Goal: Task Accomplishment & Management: Use online tool/utility

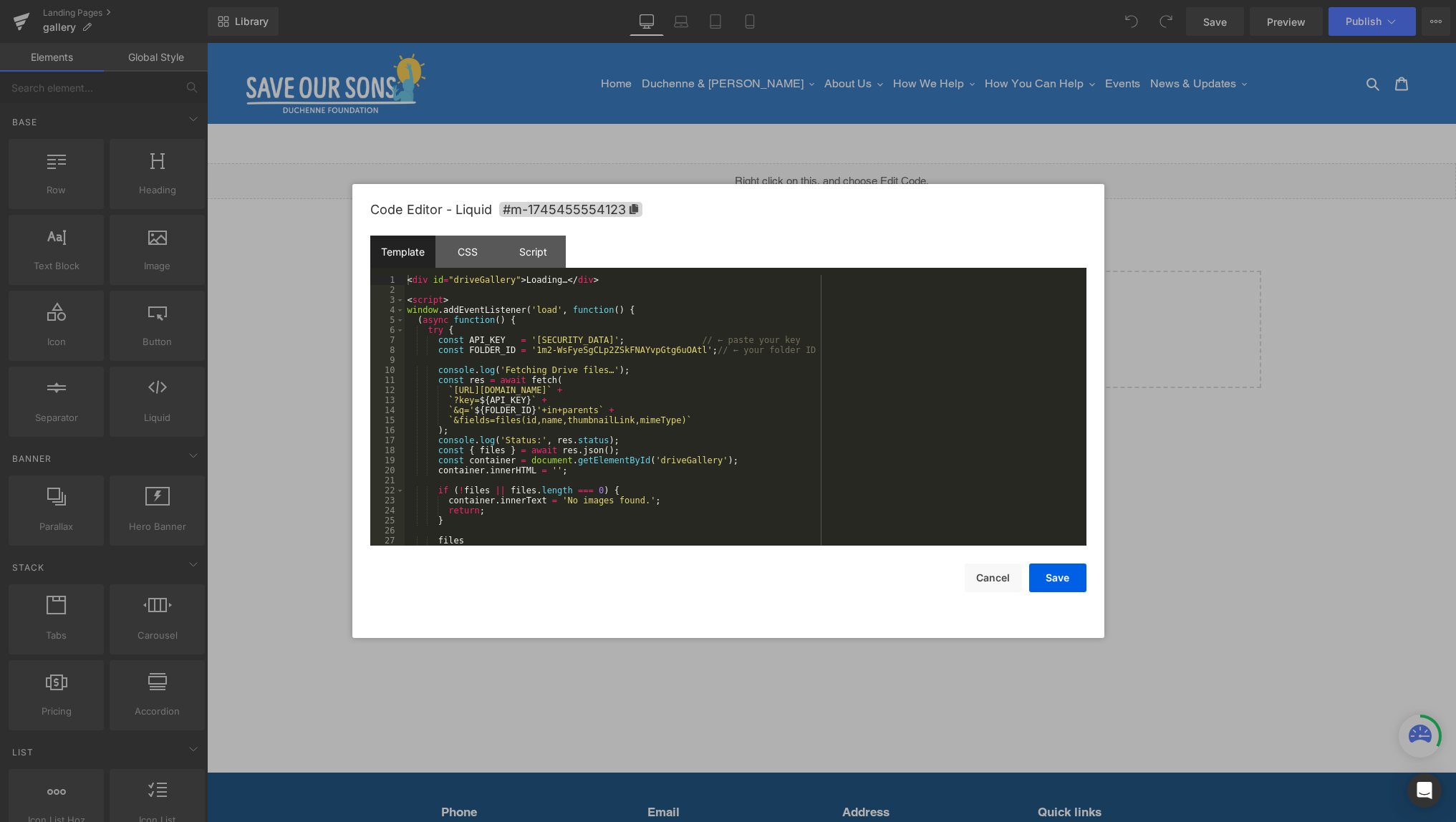
click at [847, 177] on div "Liquid" at bounding box center [831, 181] width 1249 height 36
click at [538, 352] on div "< div id = "driveGallery" > Loading… </ div > < script > window . addEventListe…" at bounding box center [743, 420] width 676 height 291
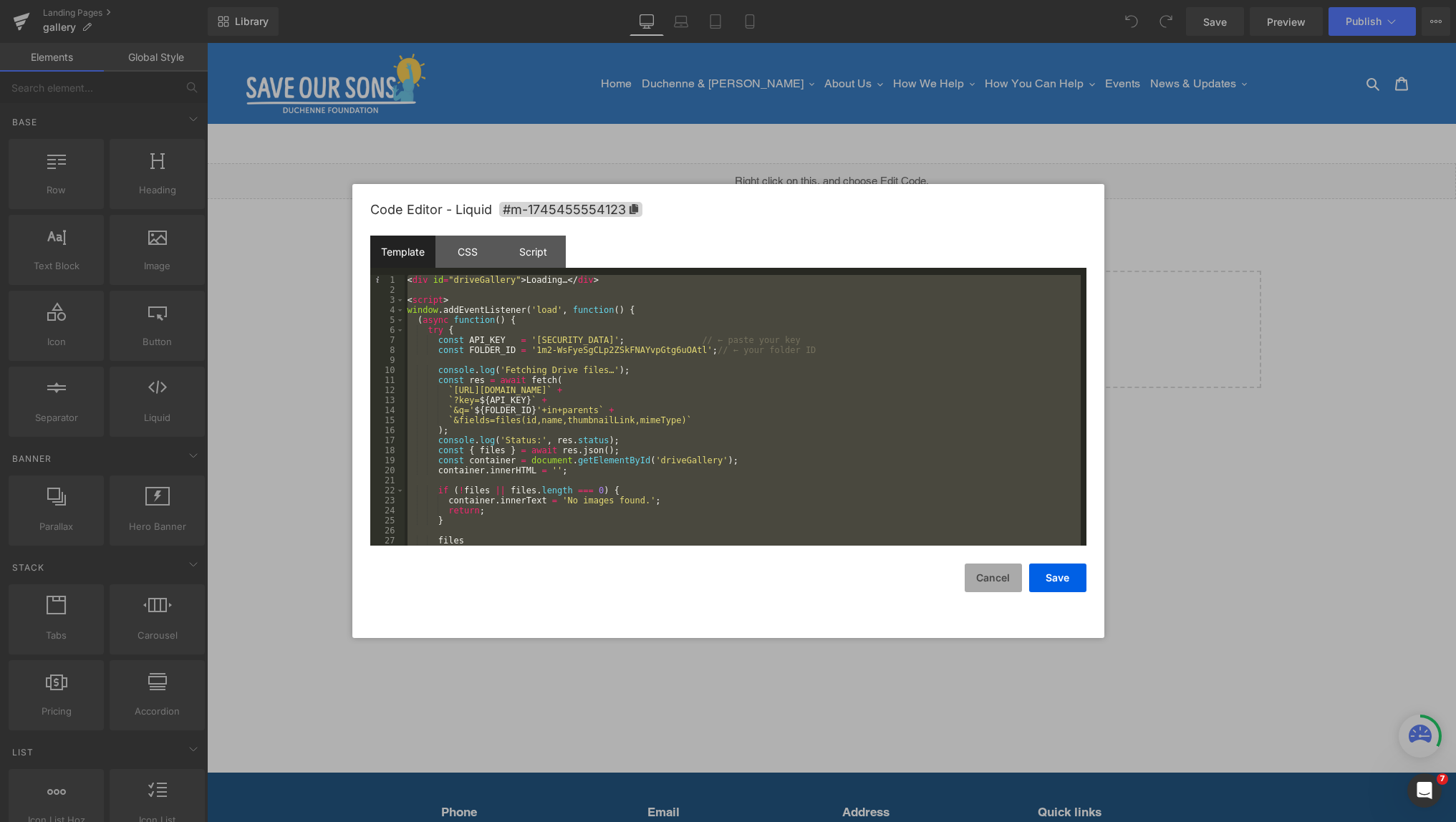
click at [986, 580] on button "Cancel" at bounding box center [993, 578] width 57 height 29
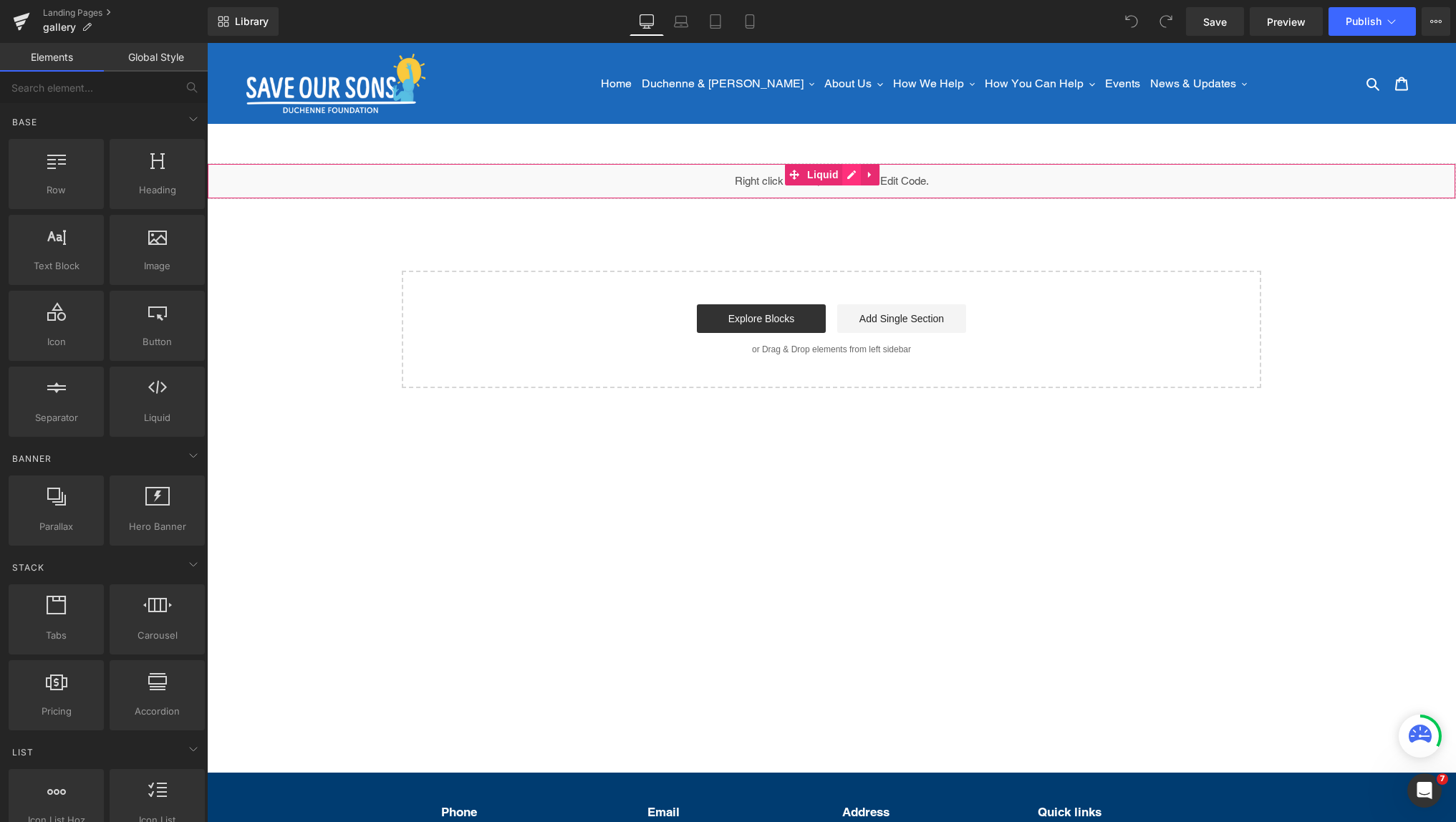
click at [849, 173] on div "Liquid" at bounding box center [831, 181] width 1249 height 36
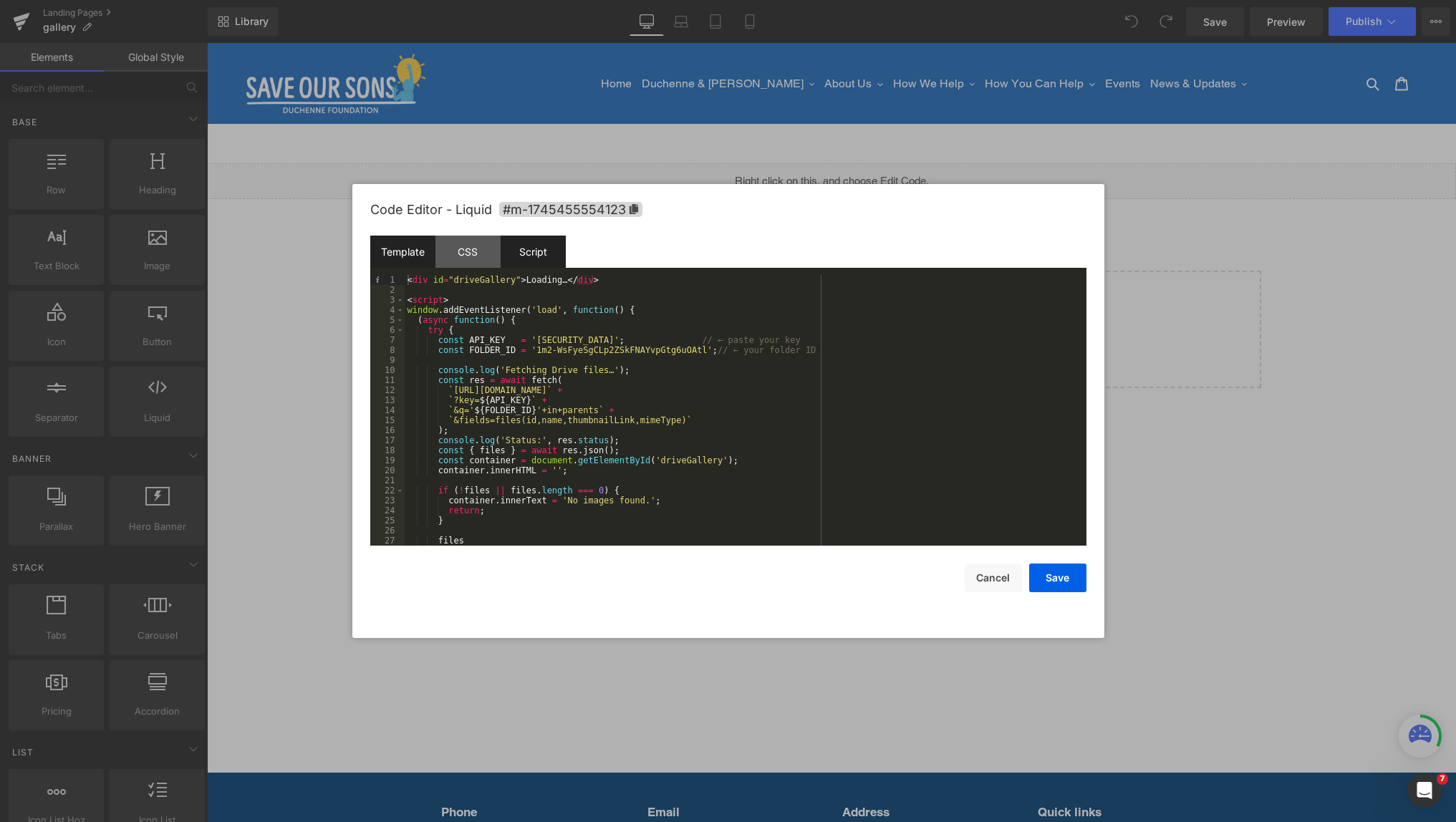
click at [519, 251] on div "Script" at bounding box center [532, 251] width 65 height 32
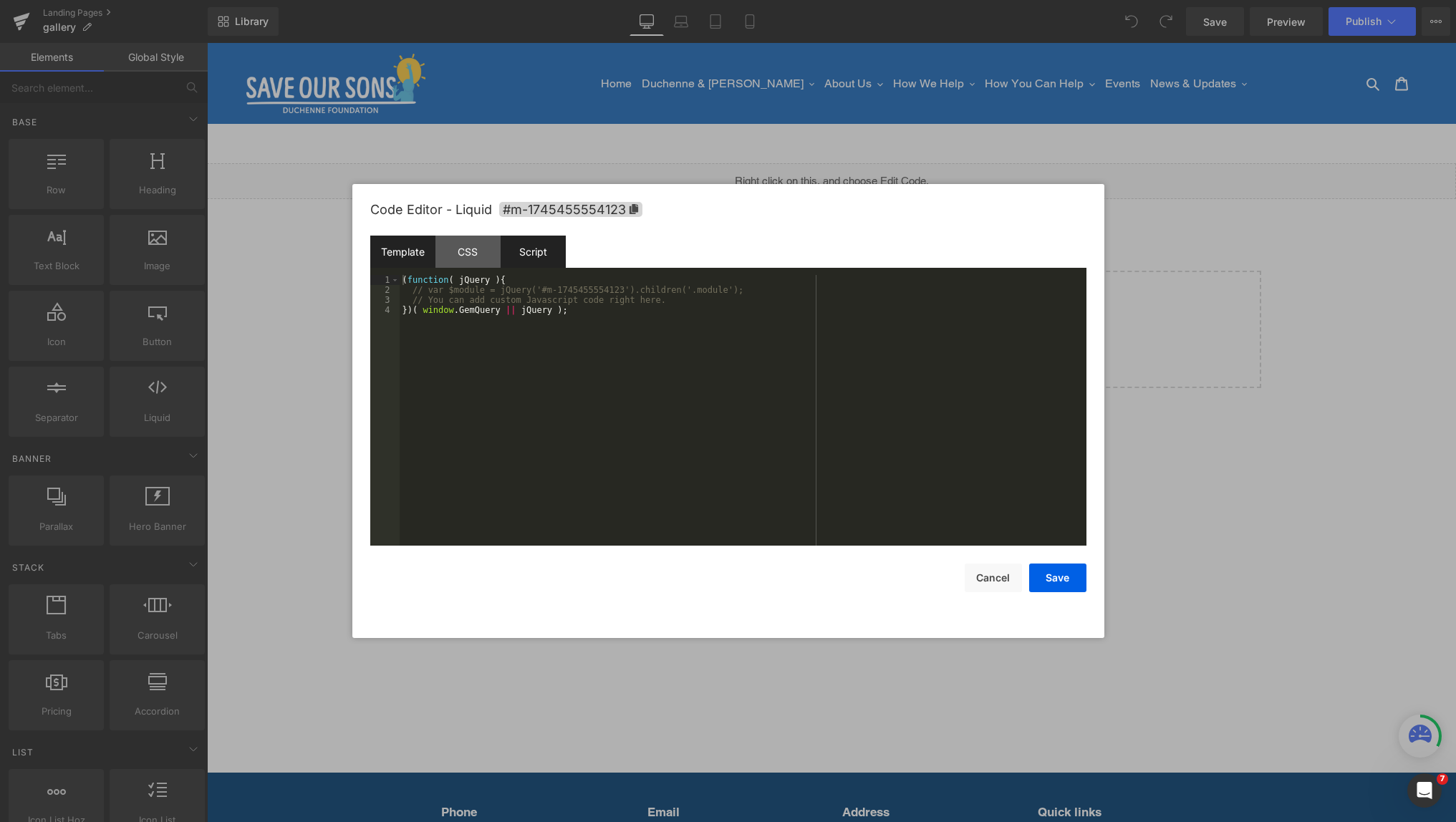
click at [410, 253] on div "Template" at bounding box center [402, 251] width 65 height 32
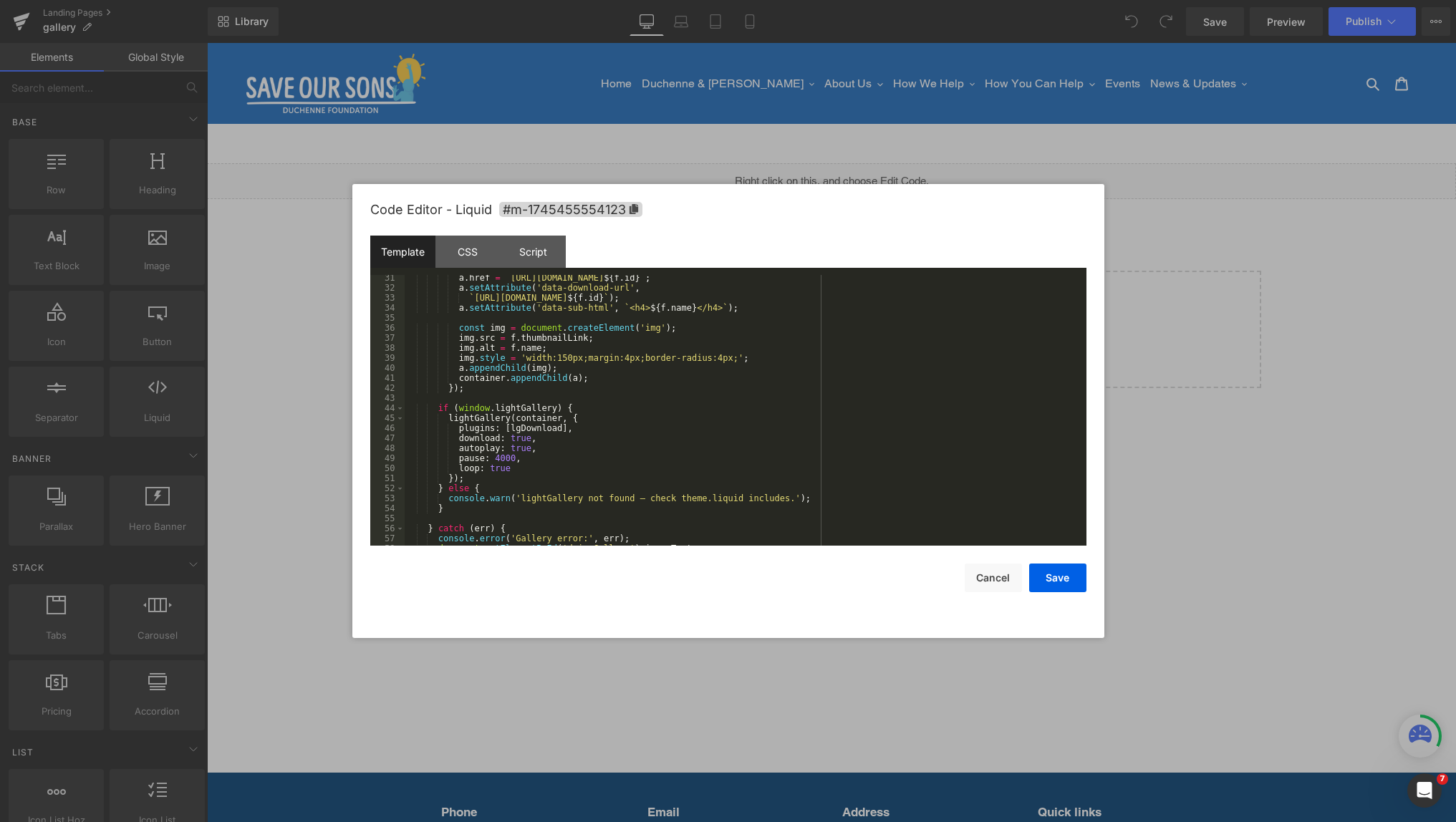
scroll to position [371, 0]
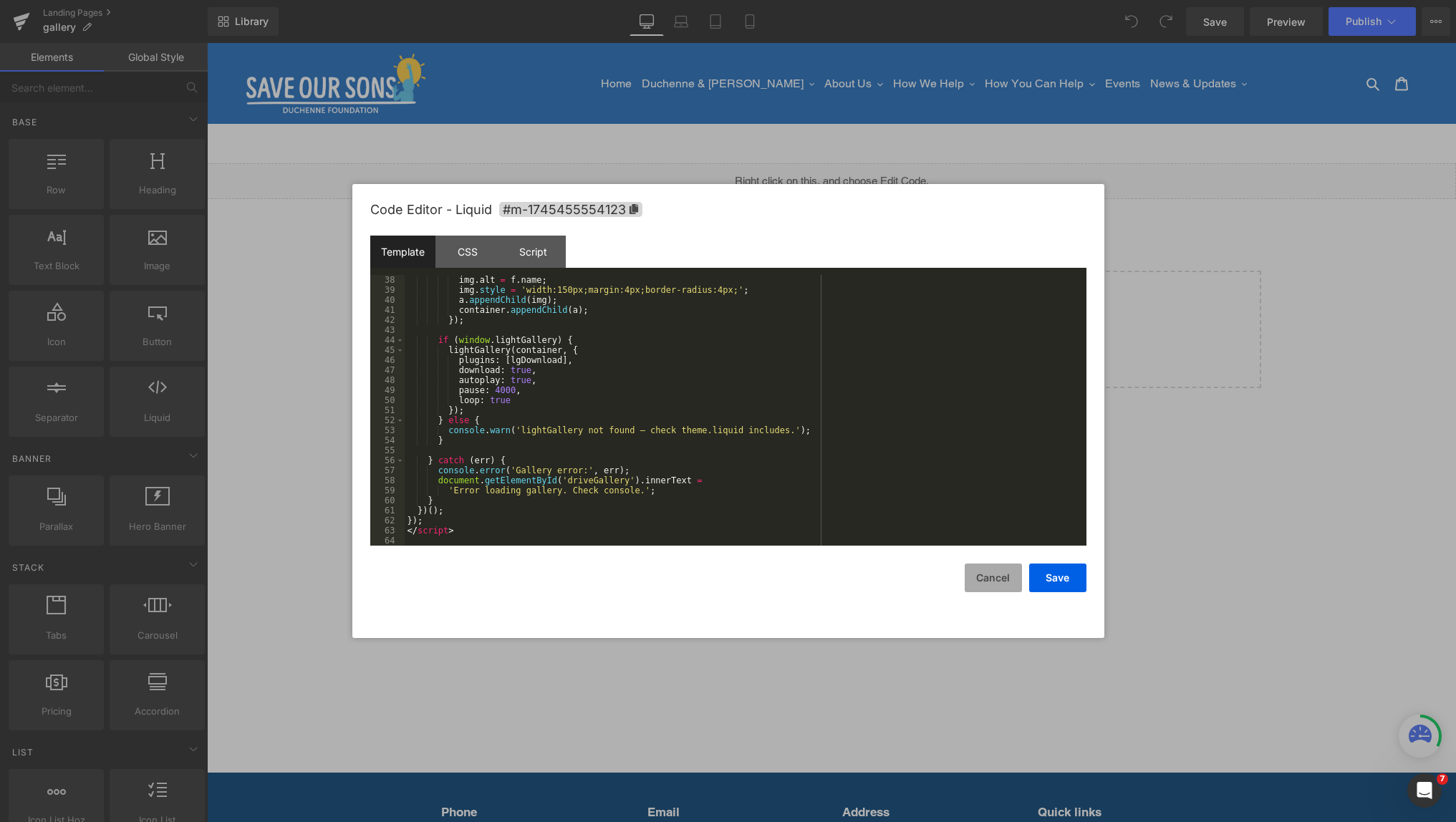
click at [998, 578] on button "Cancel" at bounding box center [993, 578] width 57 height 29
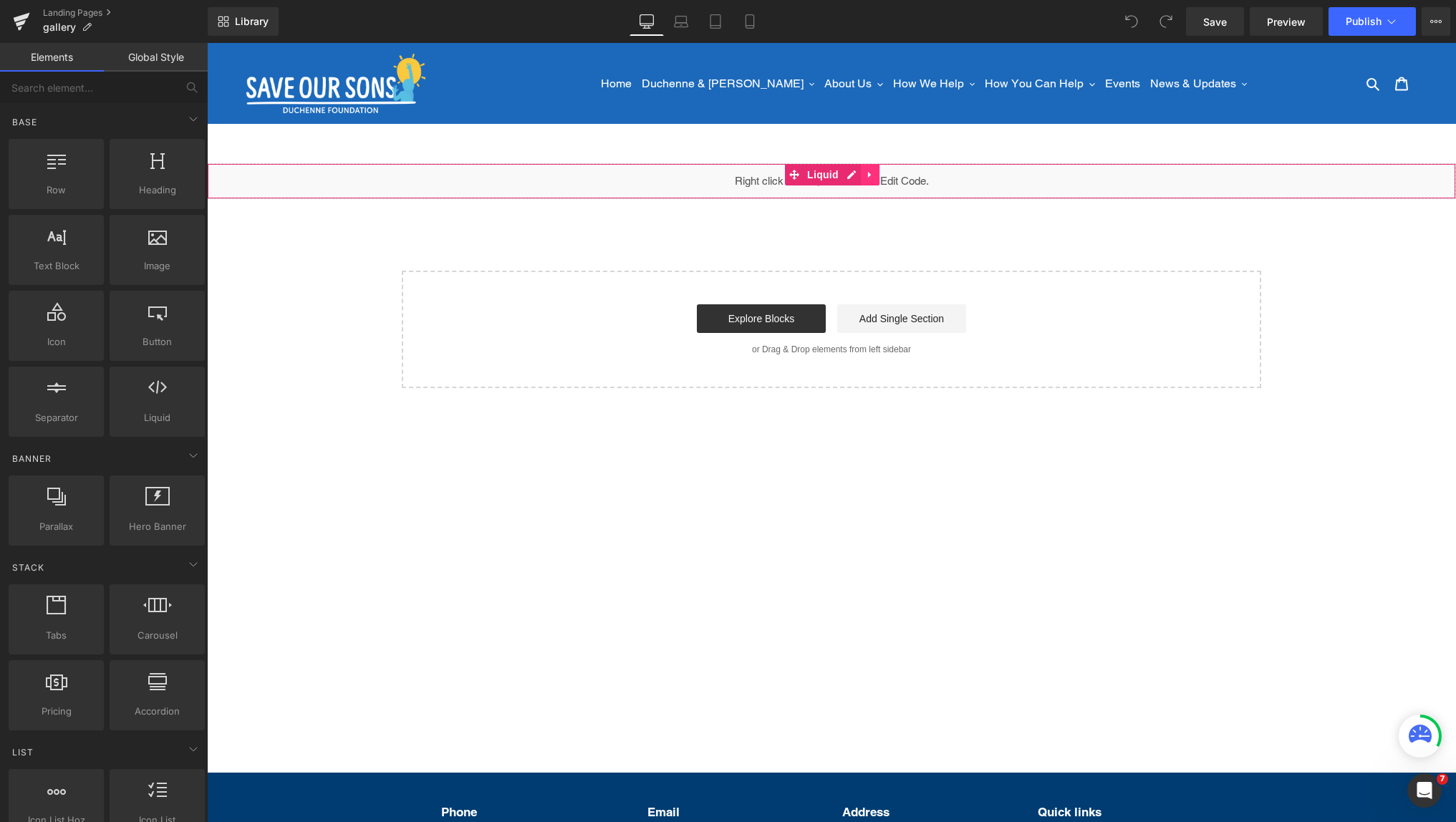
click at [877, 177] on link at bounding box center [870, 174] width 18 height 22
click at [842, 176] on icon at bounding box center [842, 174] width 10 height 10
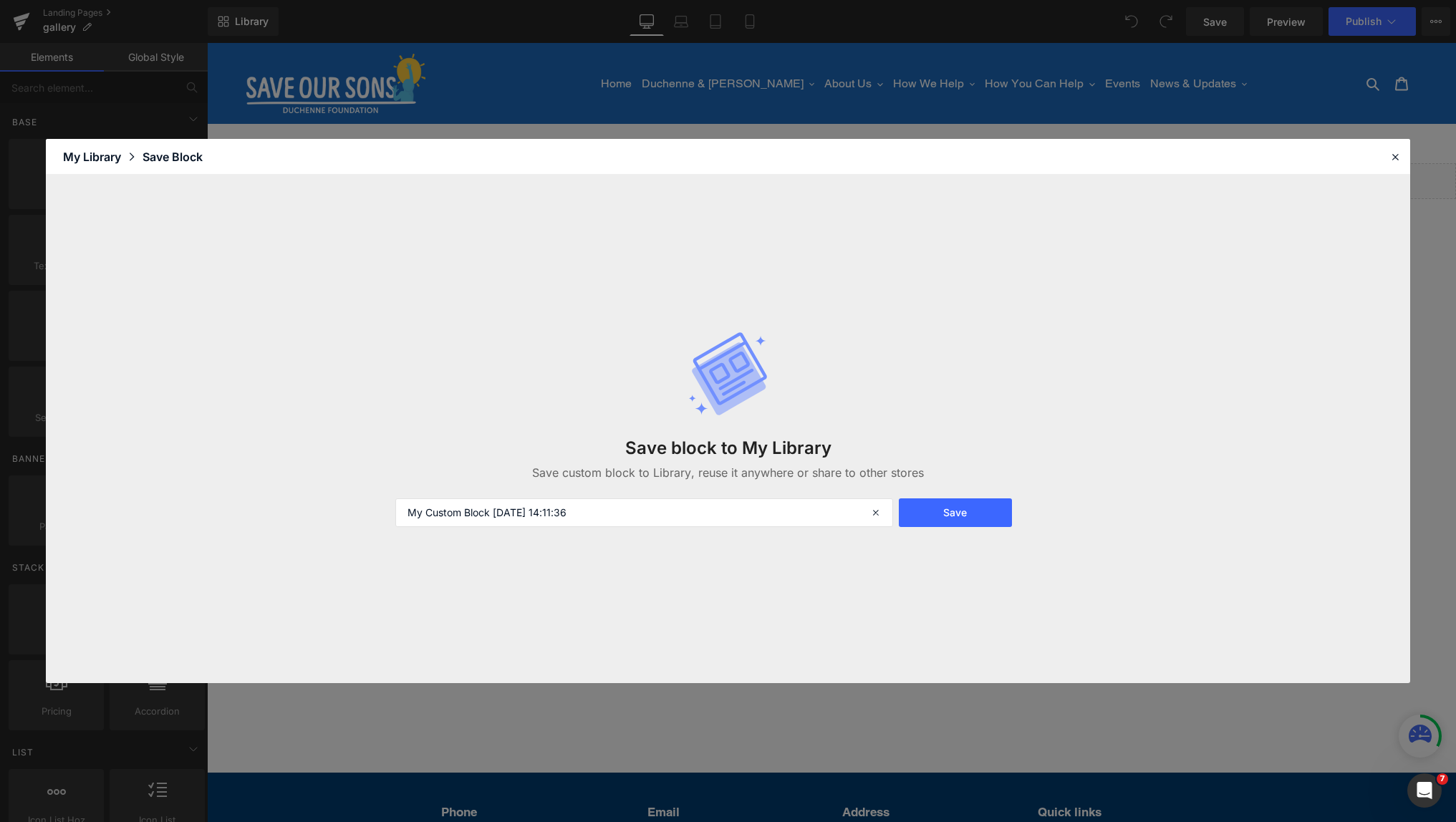
click at [818, 175] on div "Save block to My Library Save custom block to Library, reuse it anywhere or sha…" at bounding box center [728, 429] width 1364 height 508
click at [941, 514] on button "Save" at bounding box center [956, 513] width 114 height 29
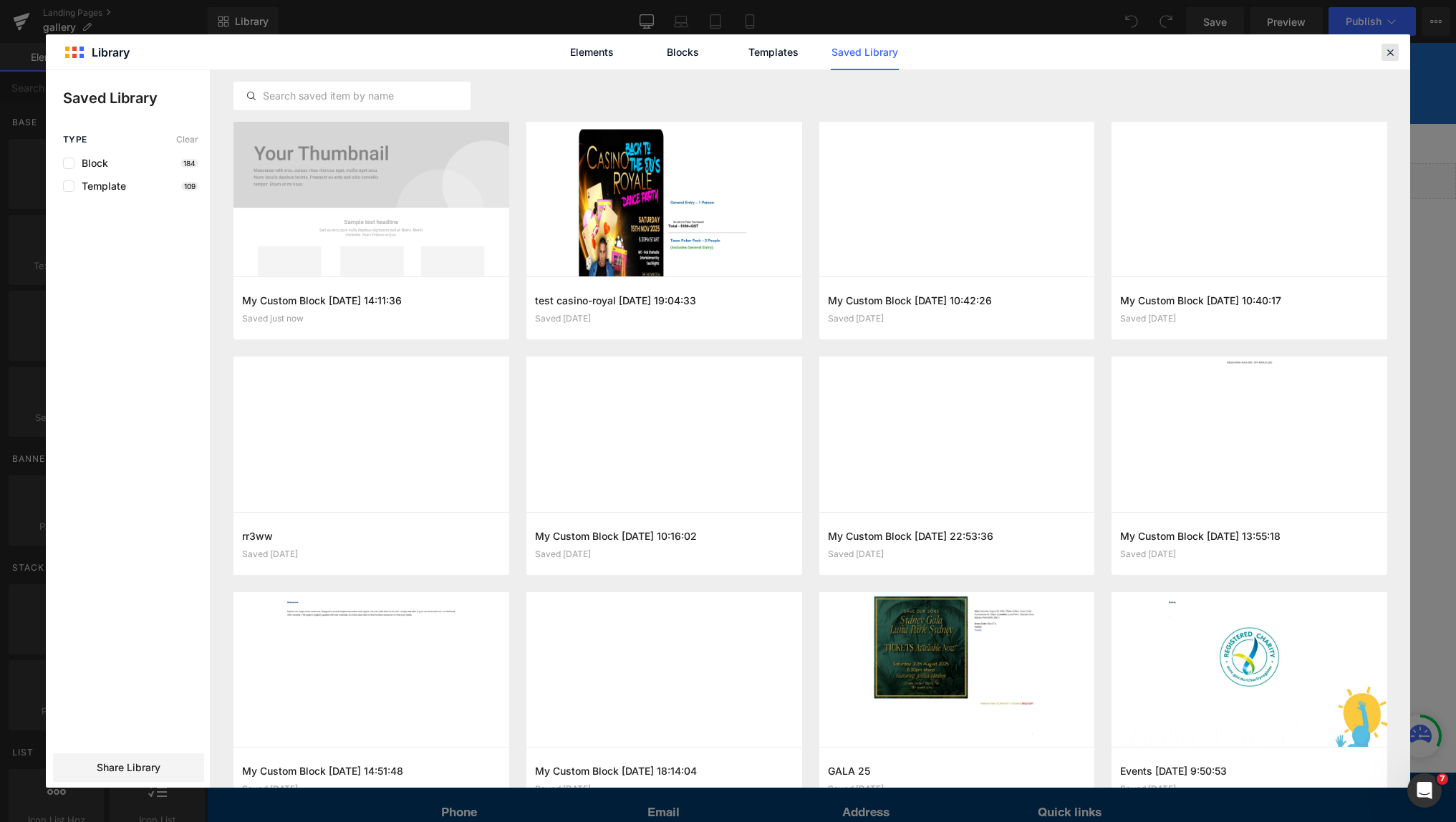
click at [1393, 52] on icon at bounding box center [1390, 52] width 13 height 13
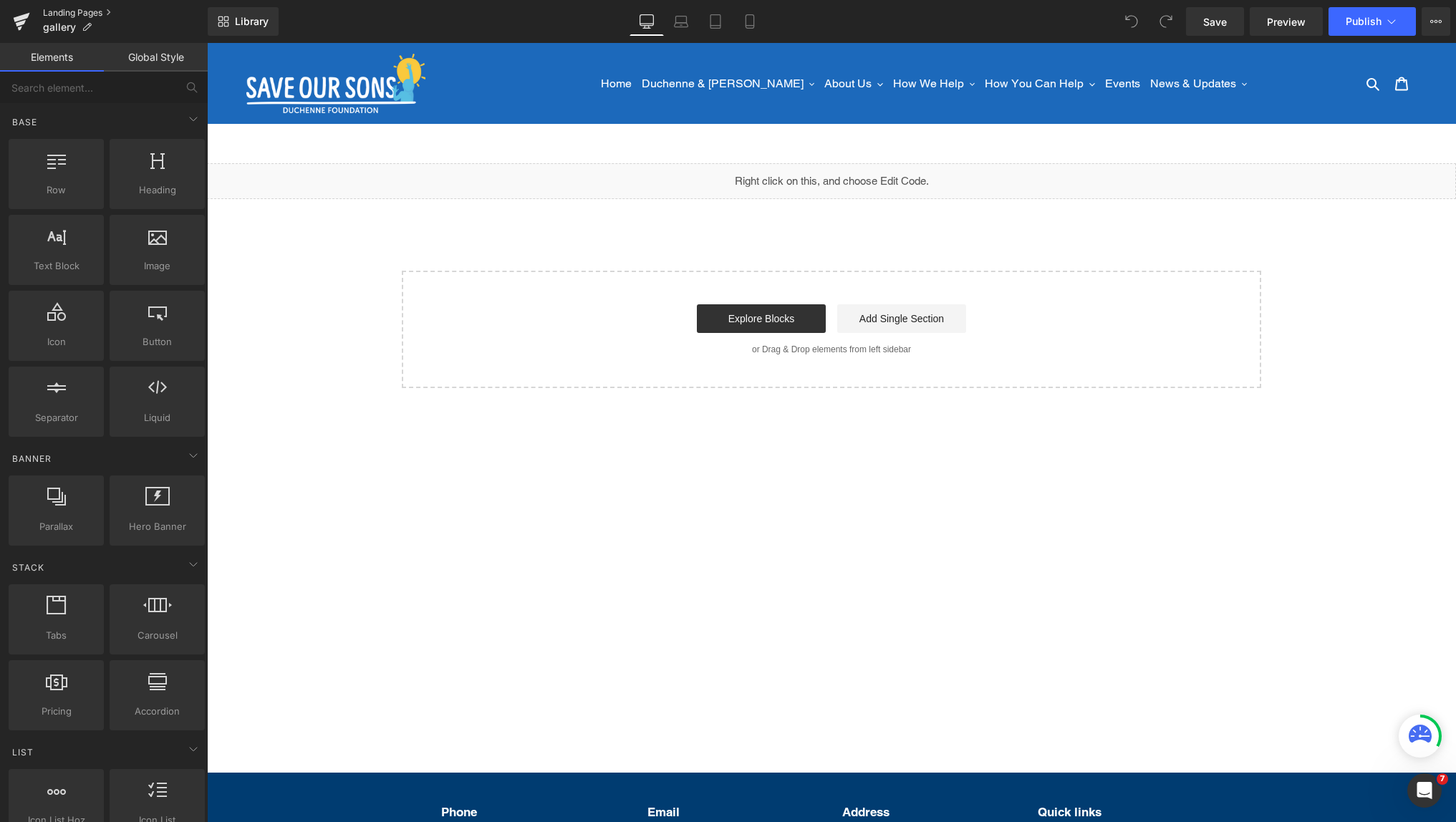
click at [75, 11] on link "Landing Pages" at bounding box center [124, 13] width 165 height 11
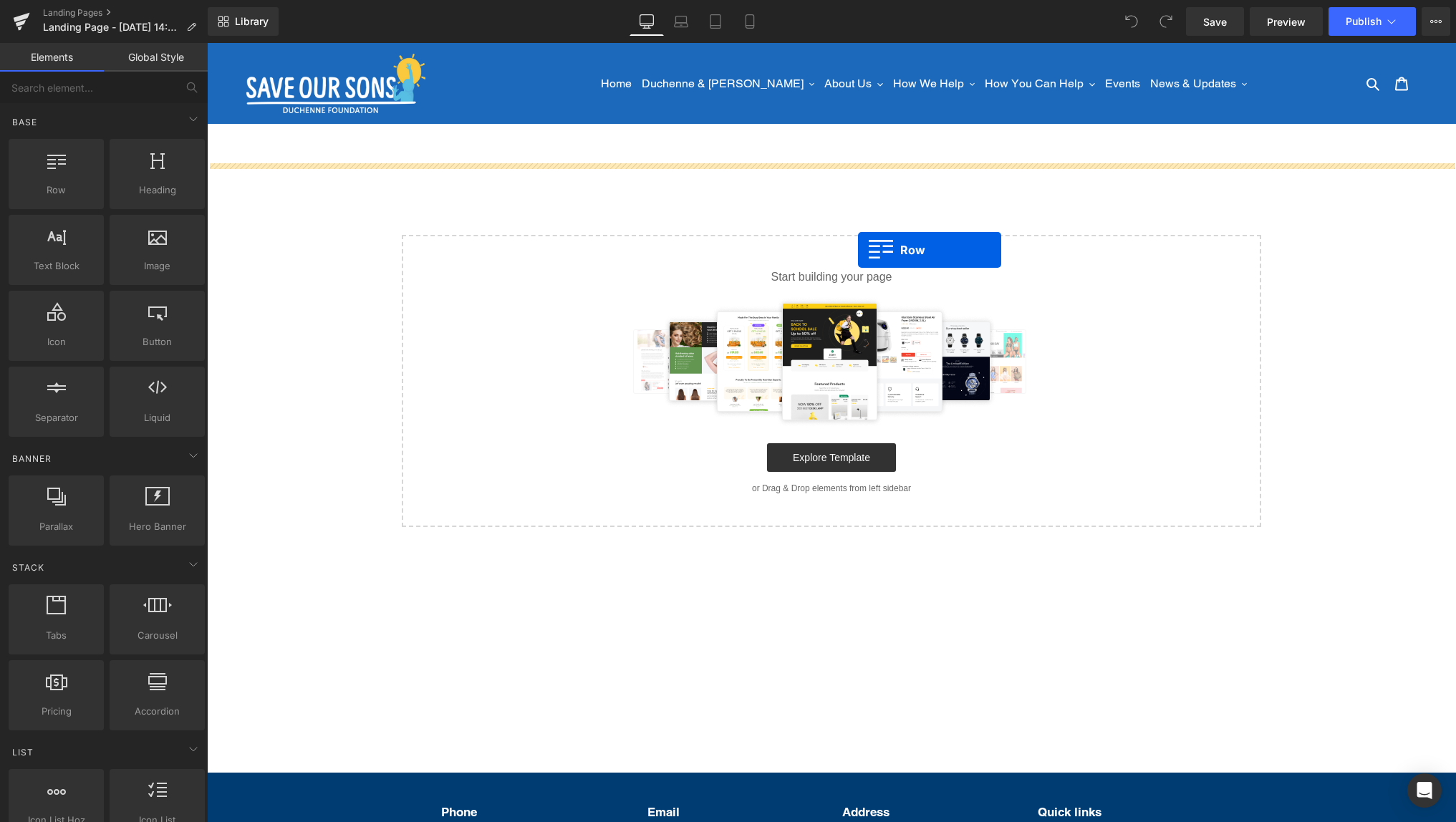
drag, startPoint x: 271, startPoint y: 214, endPoint x: 858, endPoint y: 250, distance: 588.1
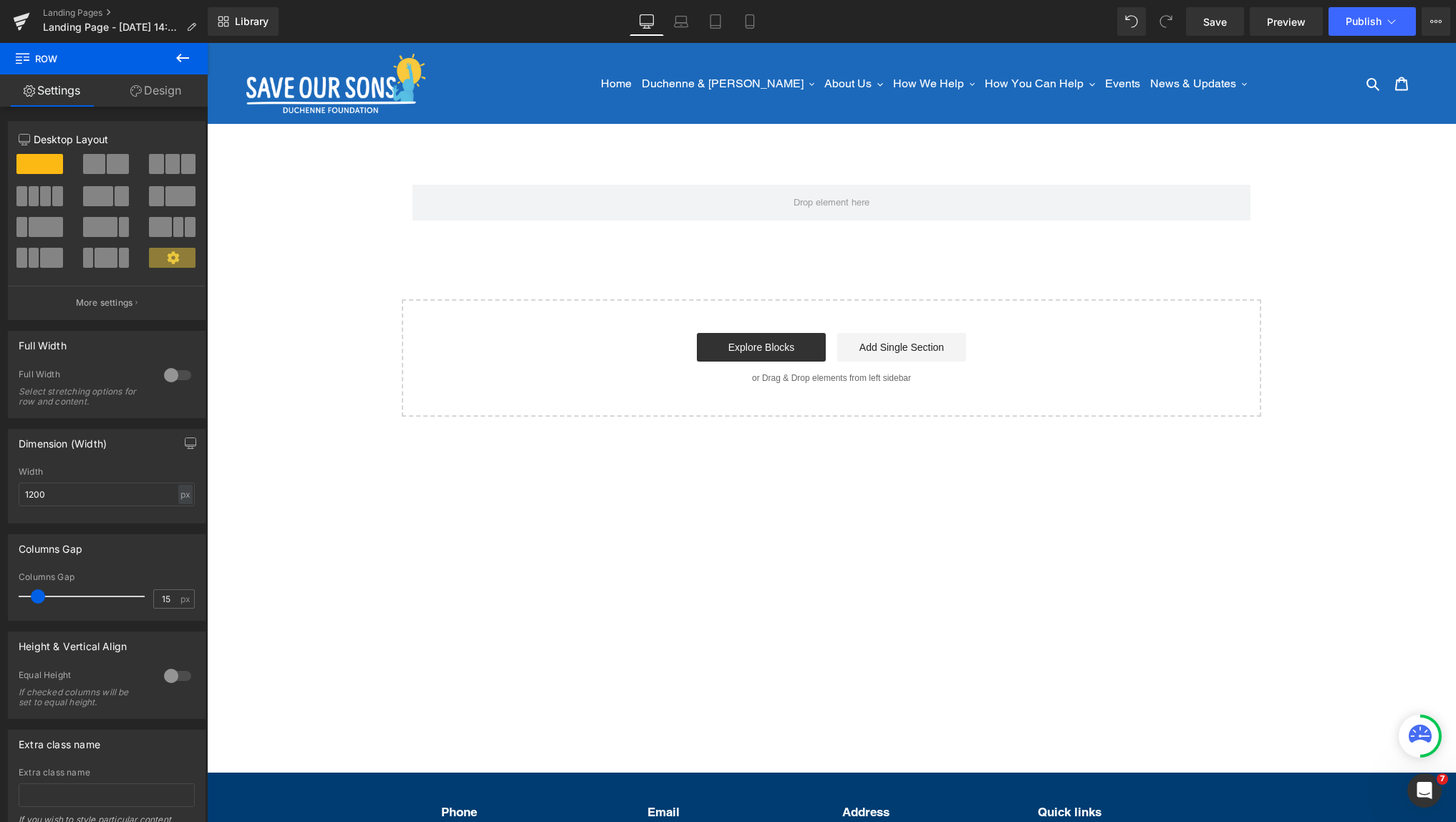
click at [186, 60] on icon at bounding box center [182, 58] width 17 height 17
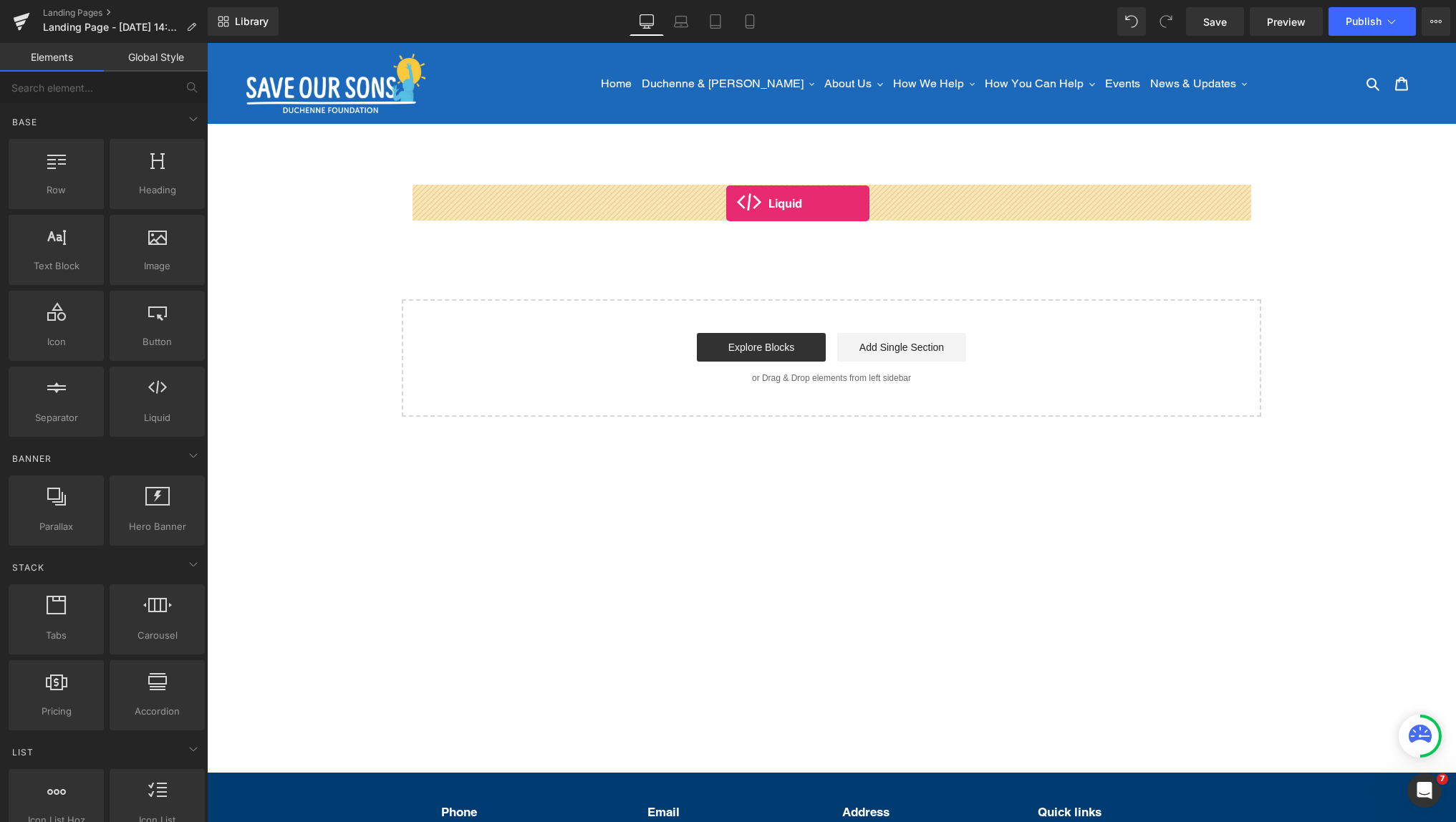
drag, startPoint x: 397, startPoint y: 433, endPoint x: 726, endPoint y: 203, distance: 401.4
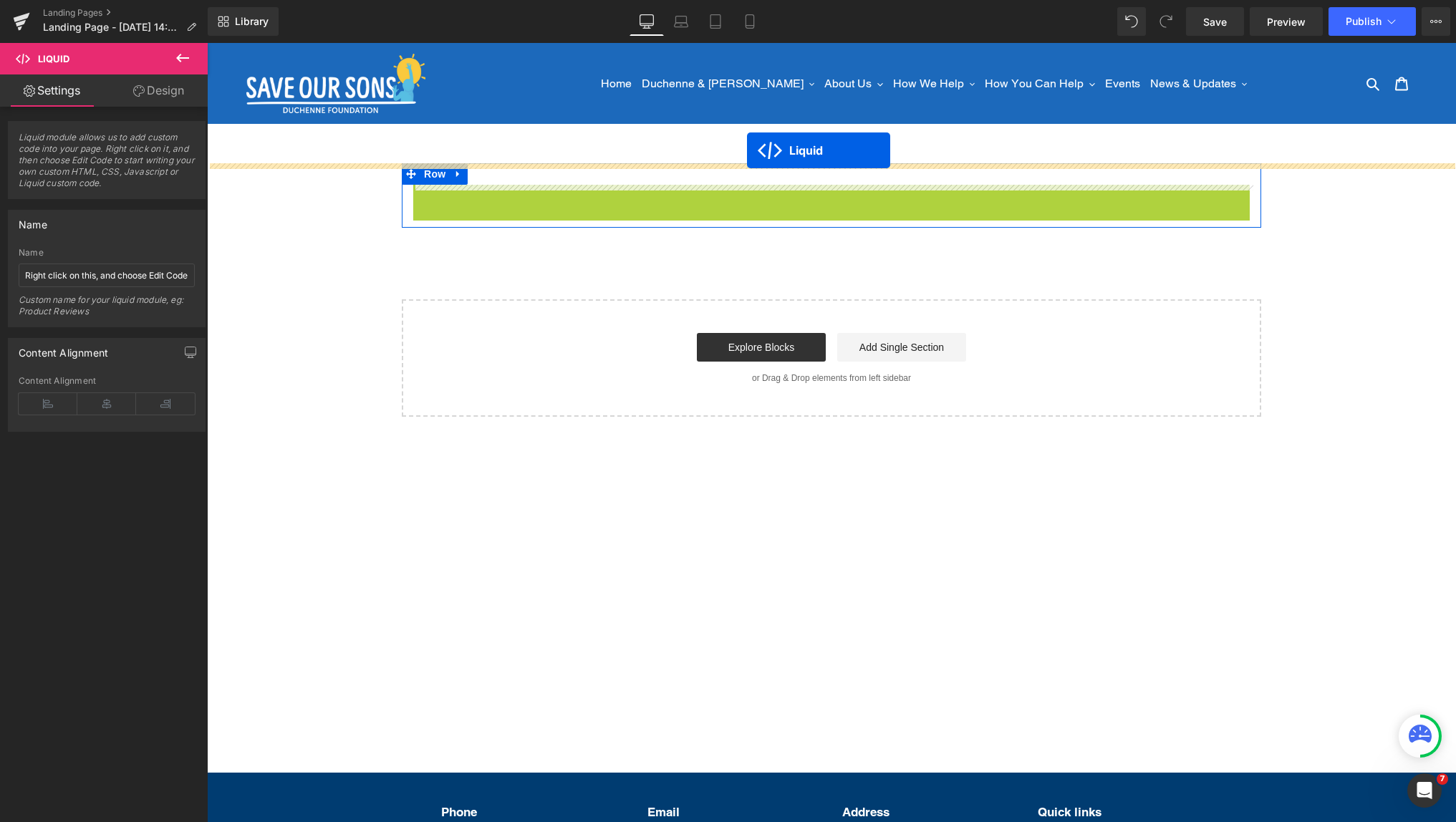
drag, startPoint x: 793, startPoint y: 193, endPoint x: 746, endPoint y: 149, distance: 64.4
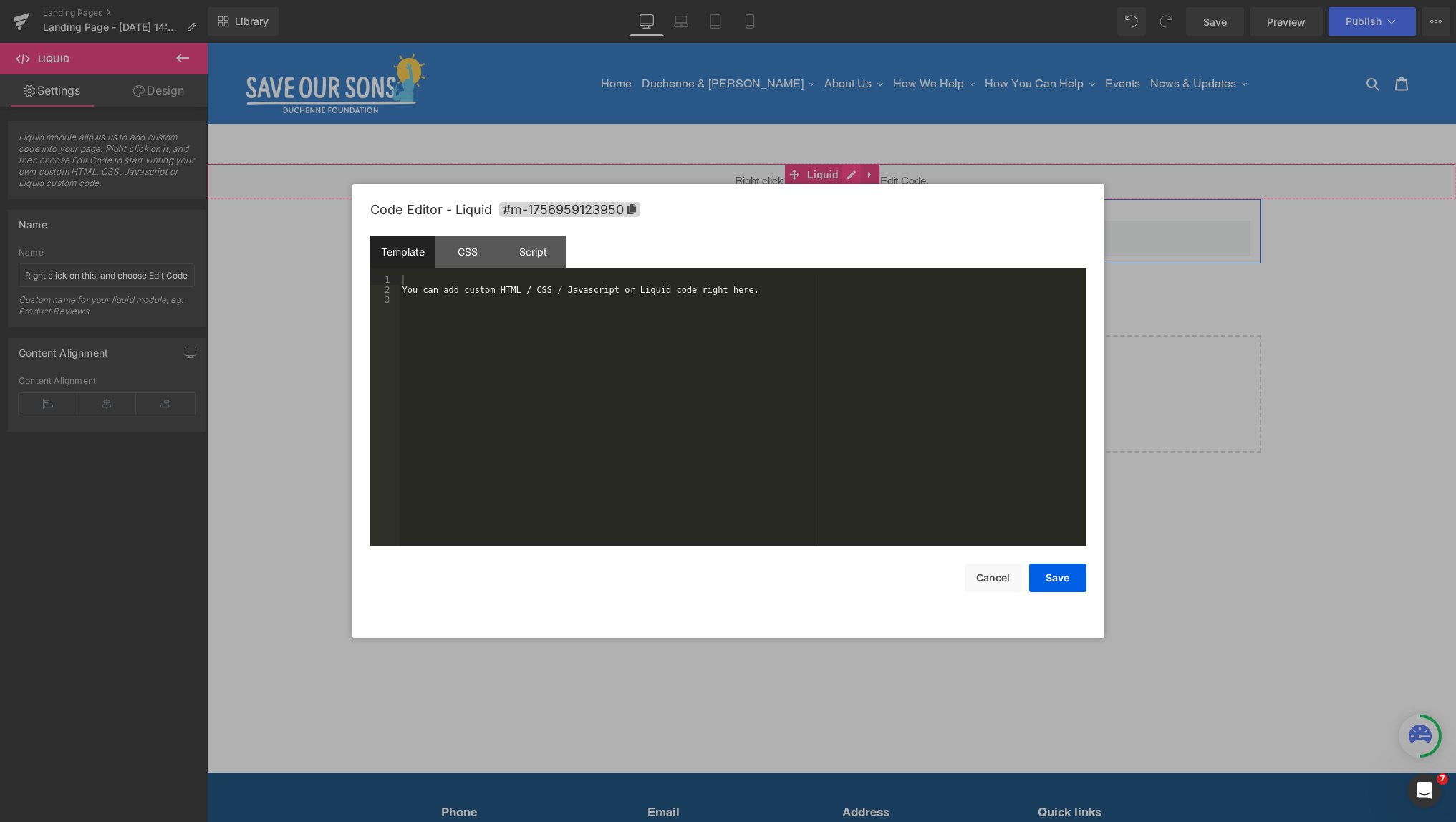
click at [850, 175] on div "Liquid" at bounding box center [831, 181] width 1249 height 36
click at [730, 319] on div "You can add custom HTML / CSS / Javascript or Liquid code right here." at bounding box center [743, 420] width 687 height 291
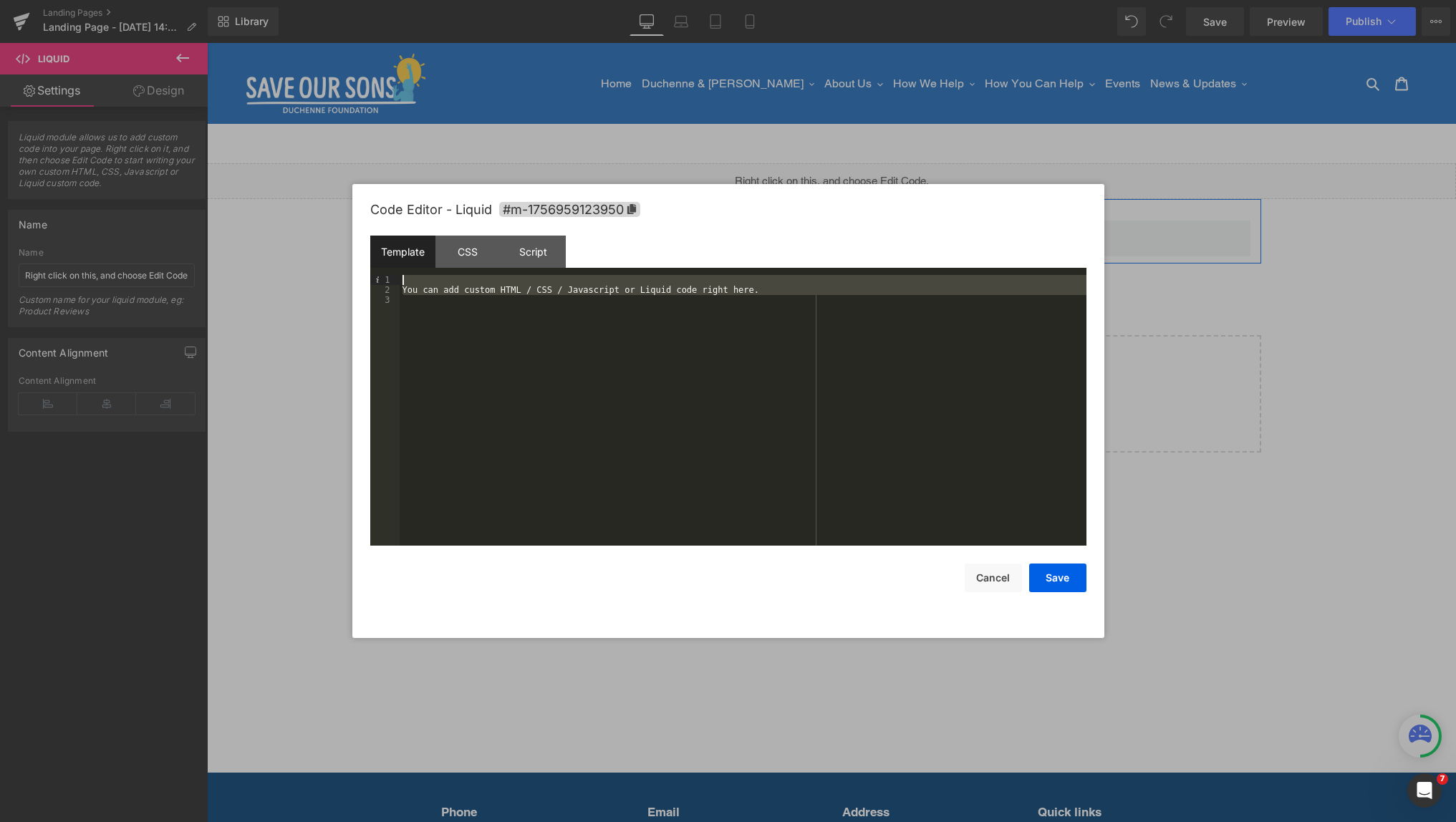
drag, startPoint x: 676, startPoint y: 360, endPoint x: 360, endPoint y: 242, distance: 337.3
click at [357, 242] on div "Code Editor - Liquid #m-1756959123950 Template CSS Script Data 1 2 3 You can ad…" at bounding box center [728, 410] width 752 height 454
click at [989, 577] on button "Cancel" at bounding box center [993, 578] width 57 height 29
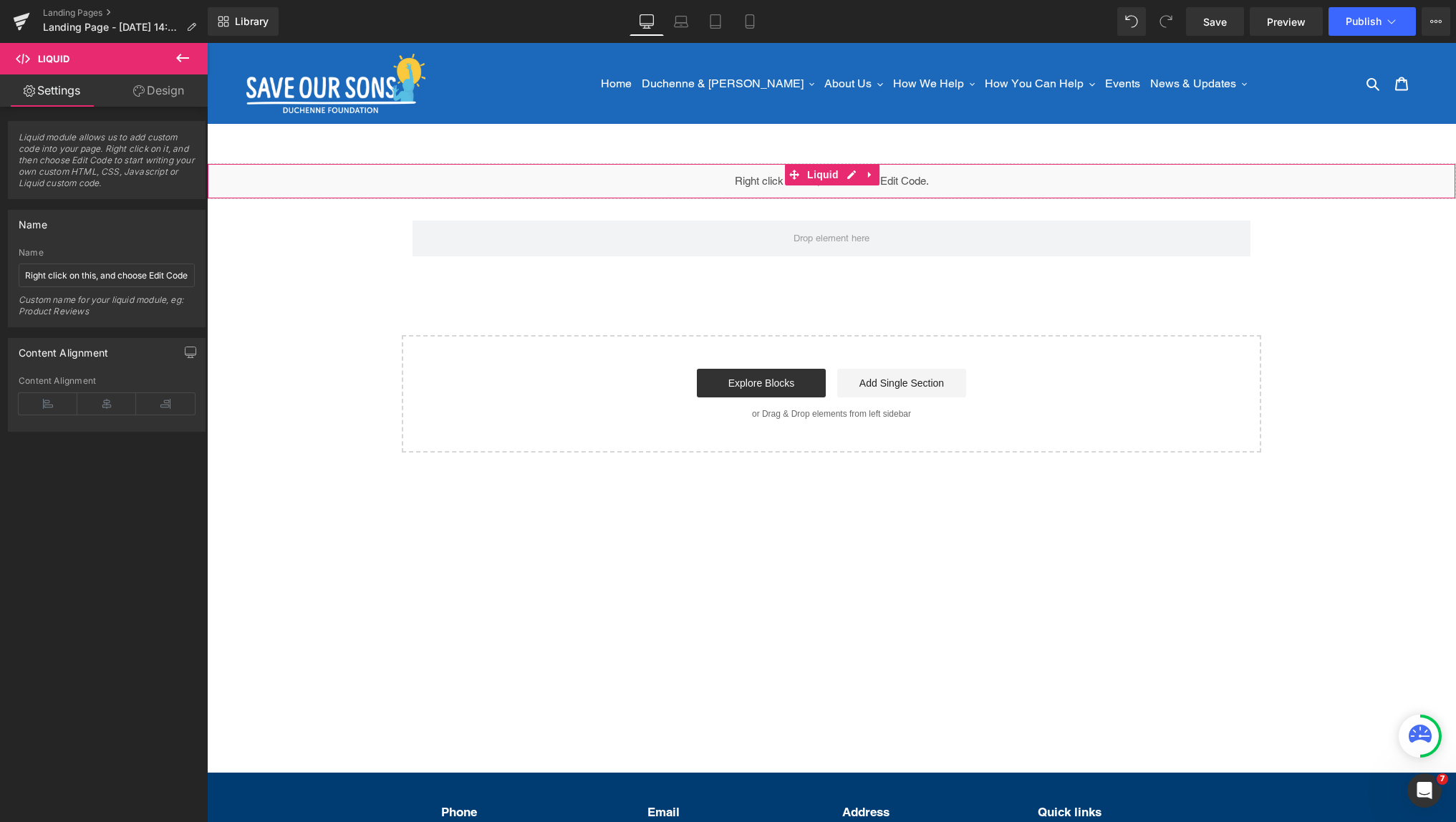
click at [870, 176] on icon at bounding box center [870, 174] width 10 height 10
drag, startPoint x: 877, startPoint y: 175, endPoint x: 869, endPoint y: 185, distance: 12.8
click at [877, 175] on icon at bounding box center [879, 174] width 10 height 10
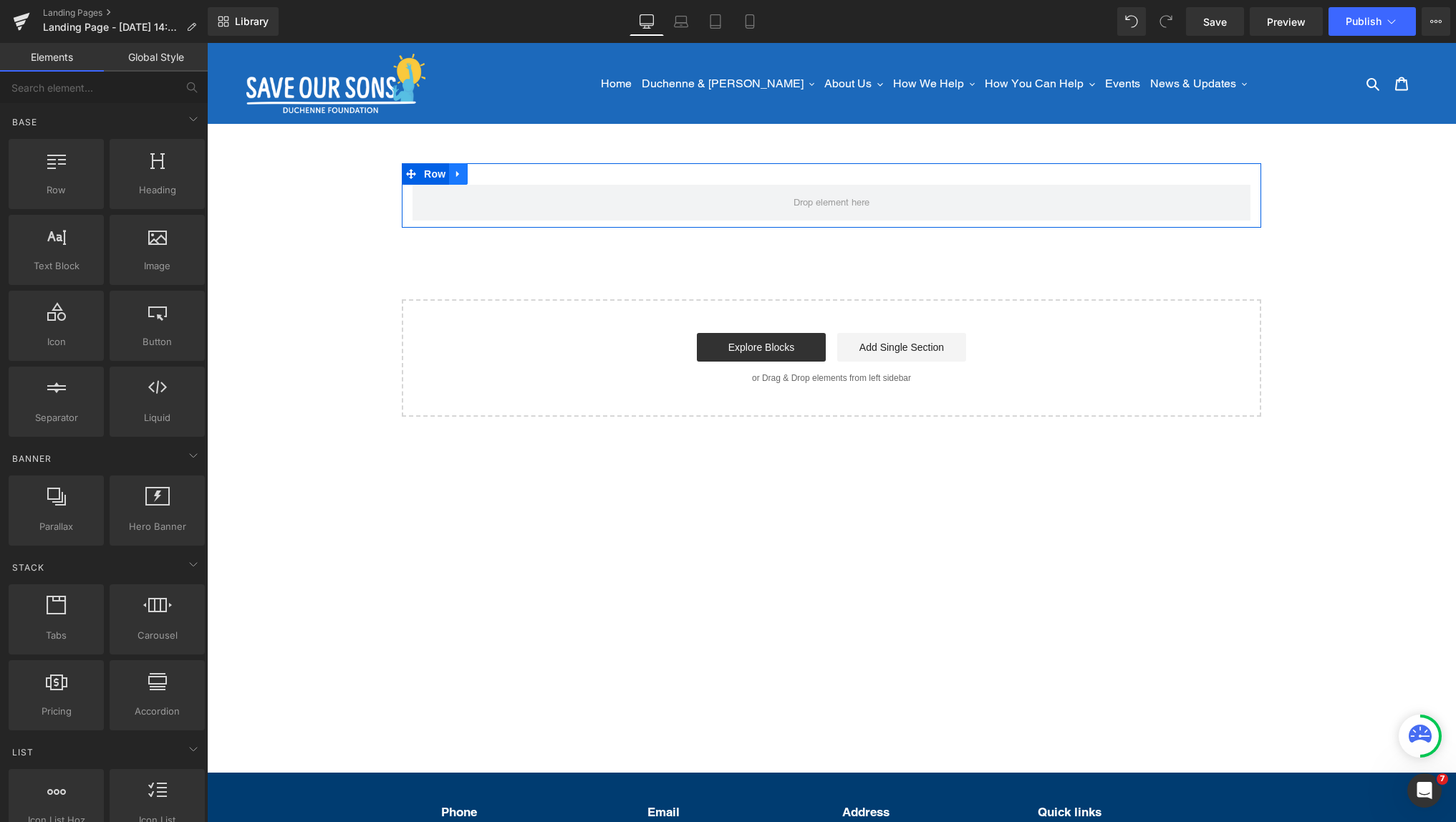
click at [462, 174] on icon at bounding box center [458, 173] width 10 height 10
click at [459, 173] on icon at bounding box center [458, 173] width 10 height 10
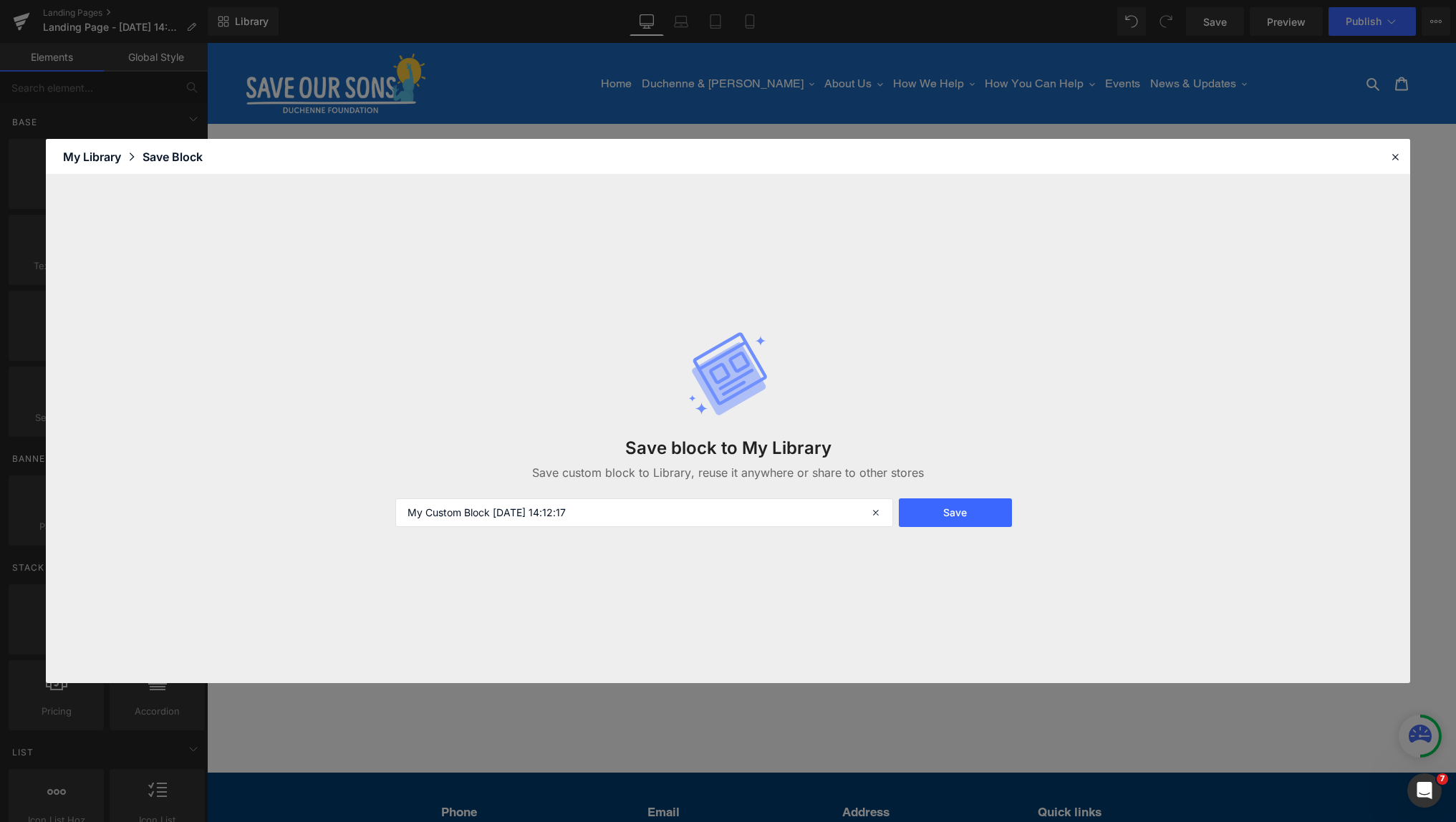
click at [89, 155] on div "My Library" at bounding box center [102, 157] width 80 height 17
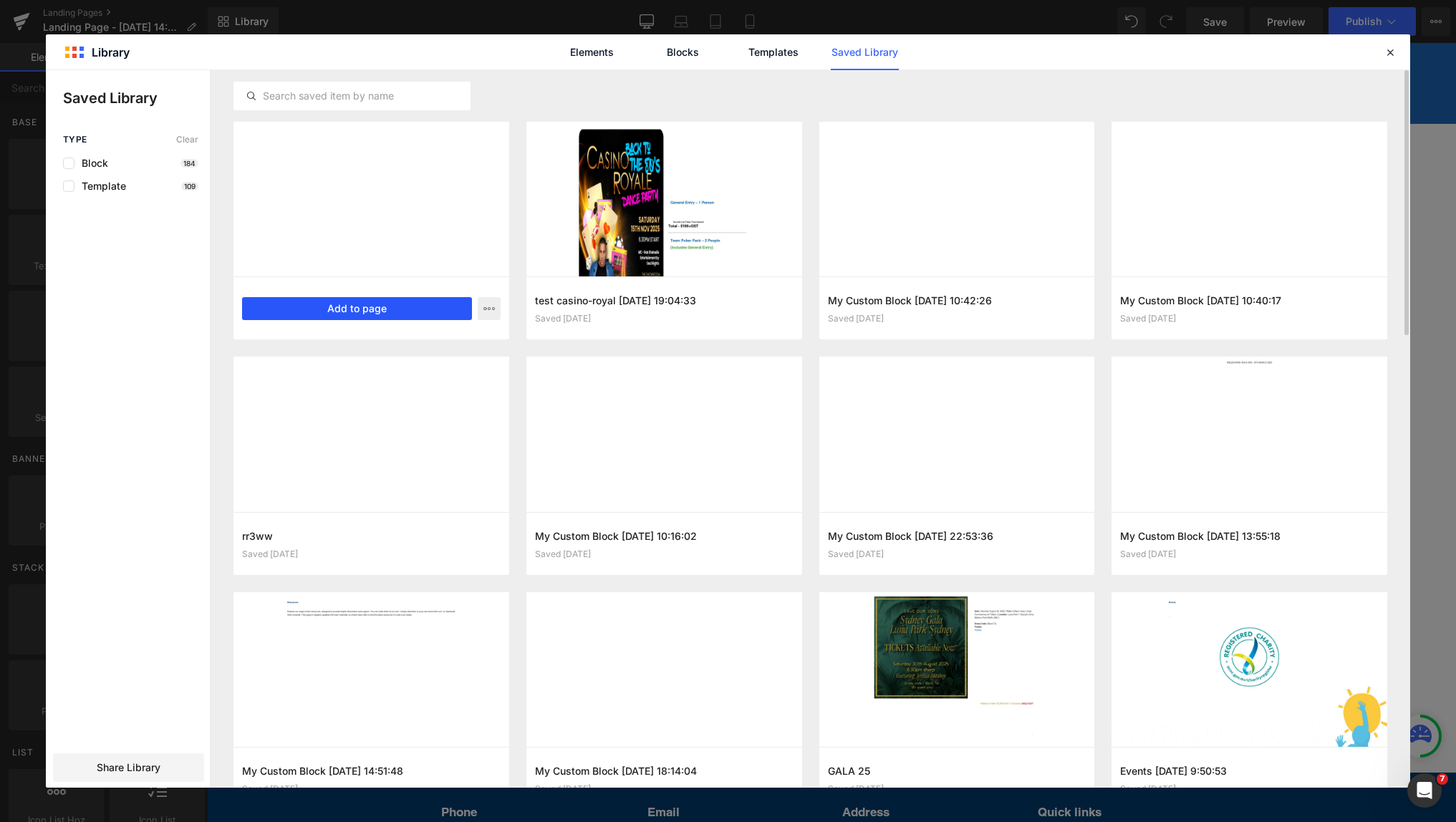
click at [338, 309] on button "Add to page" at bounding box center [357, 308] width 230 height 23
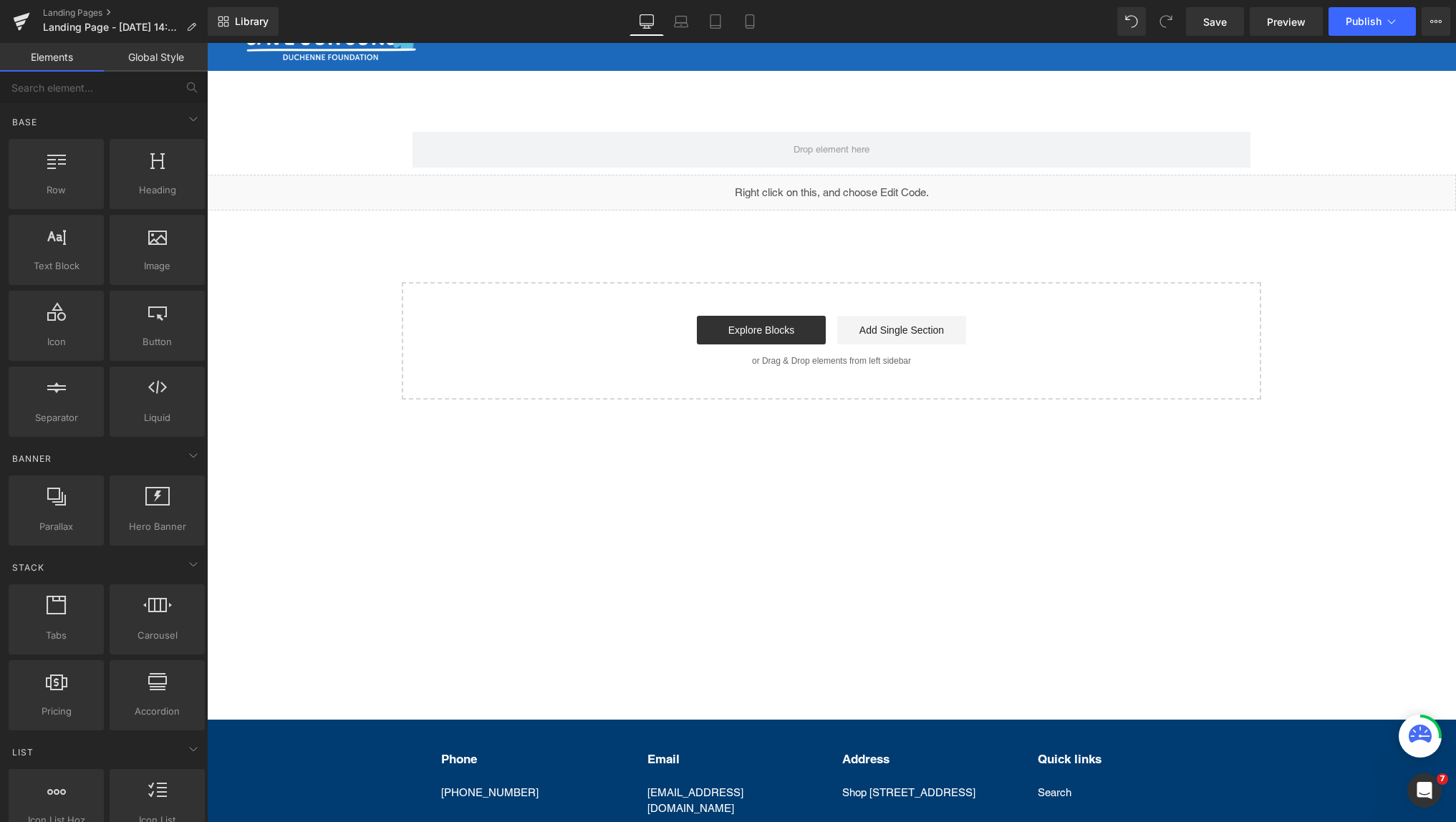
scroll to position [6, 0]
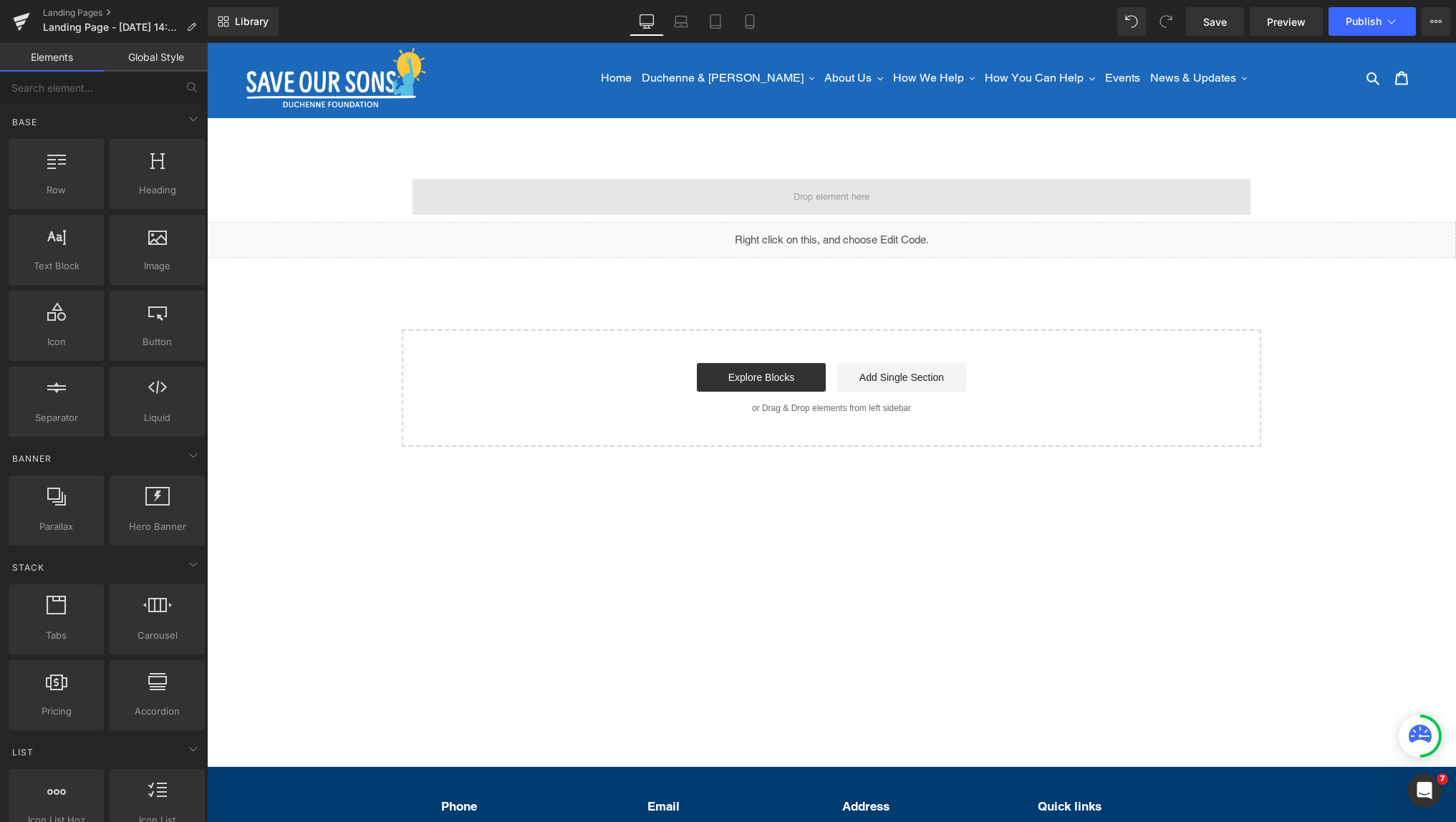
click at [859, 184] on span at bounding box center [831, 197] width 838 height 36
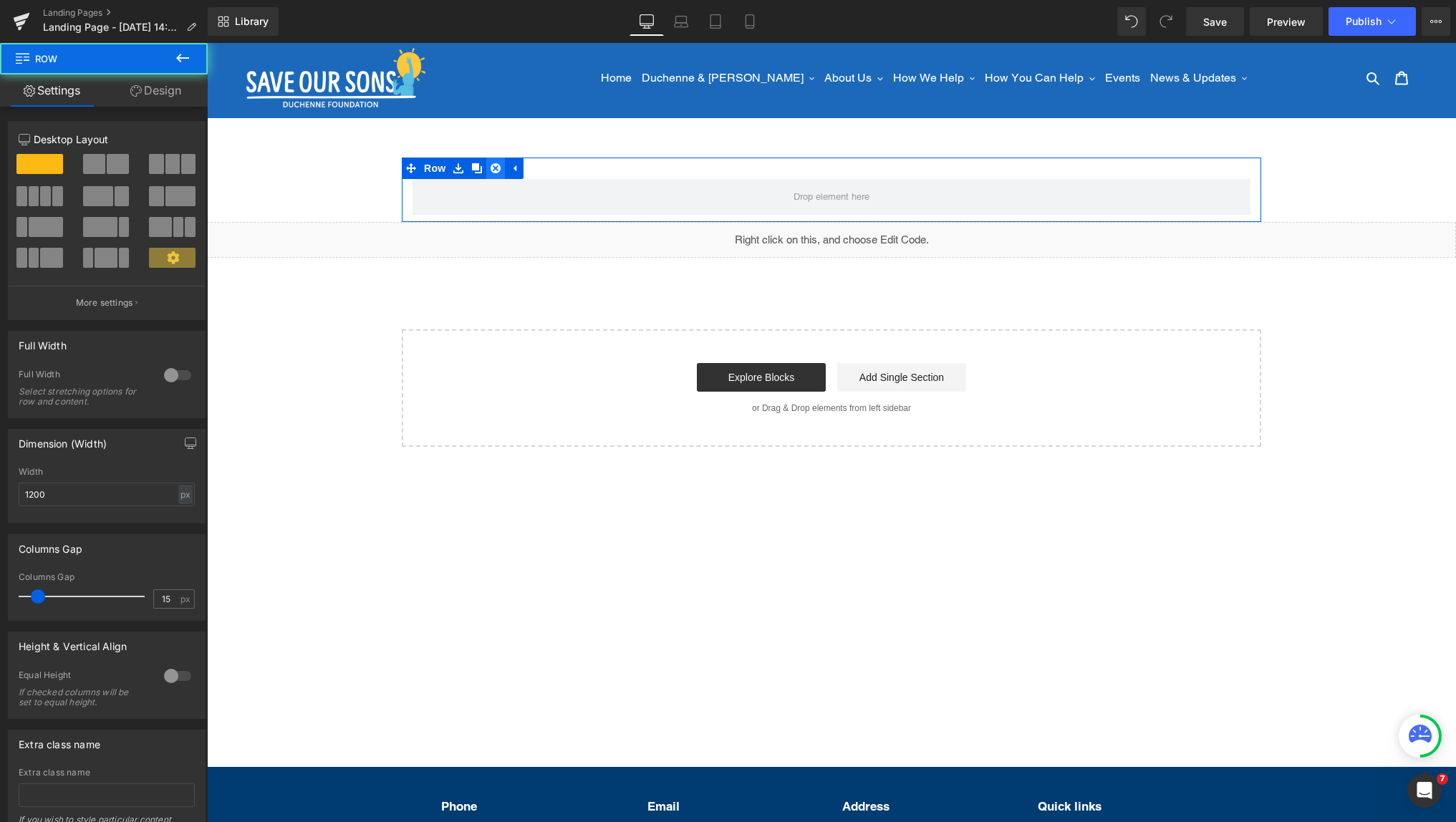
click at [500, 169] on icon at bounding box center [496, 168] width 10 height 10
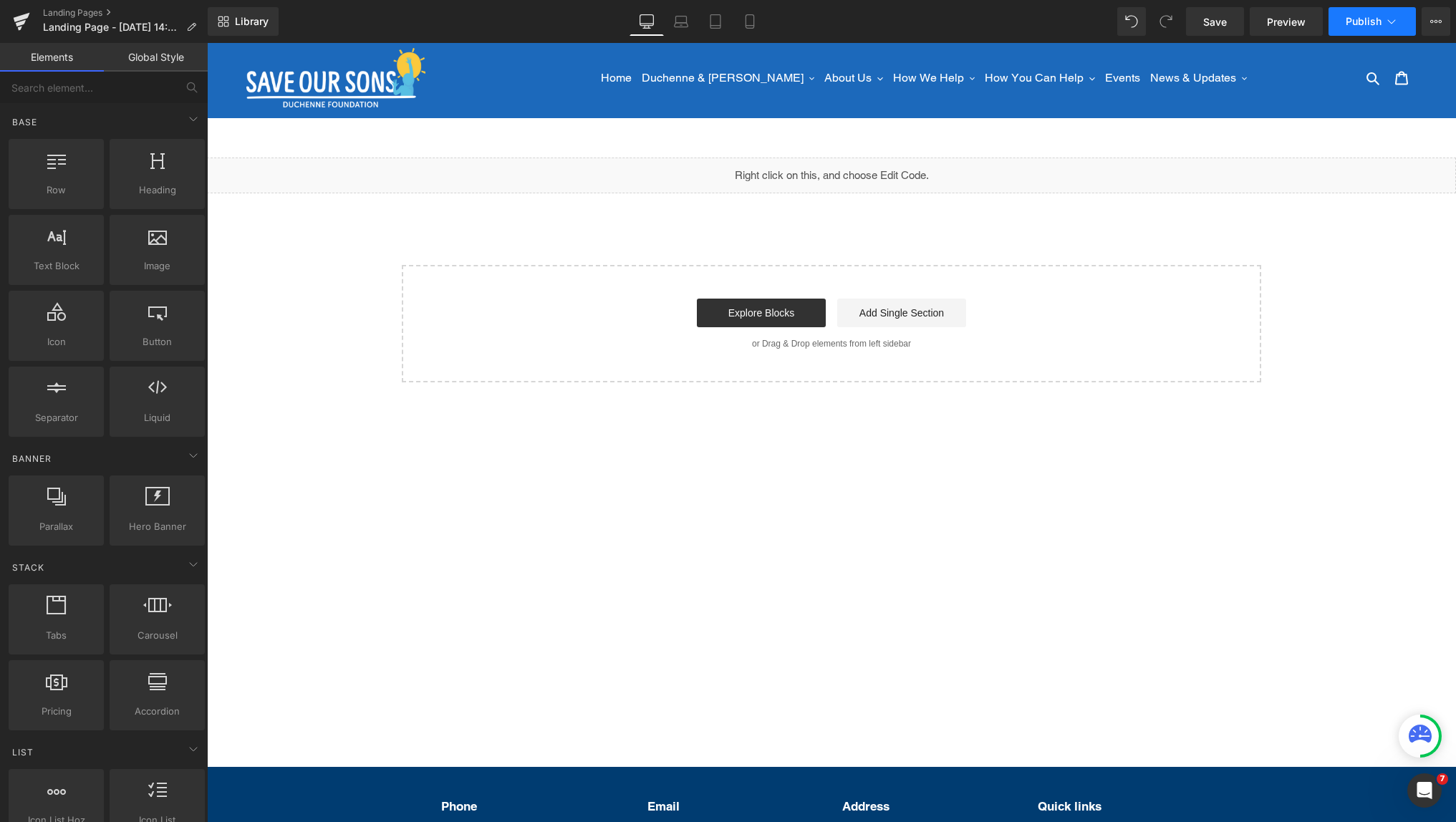
click at [1371, 17] on span "Publish" at bounding box center [1363, 22] width 36 height 11
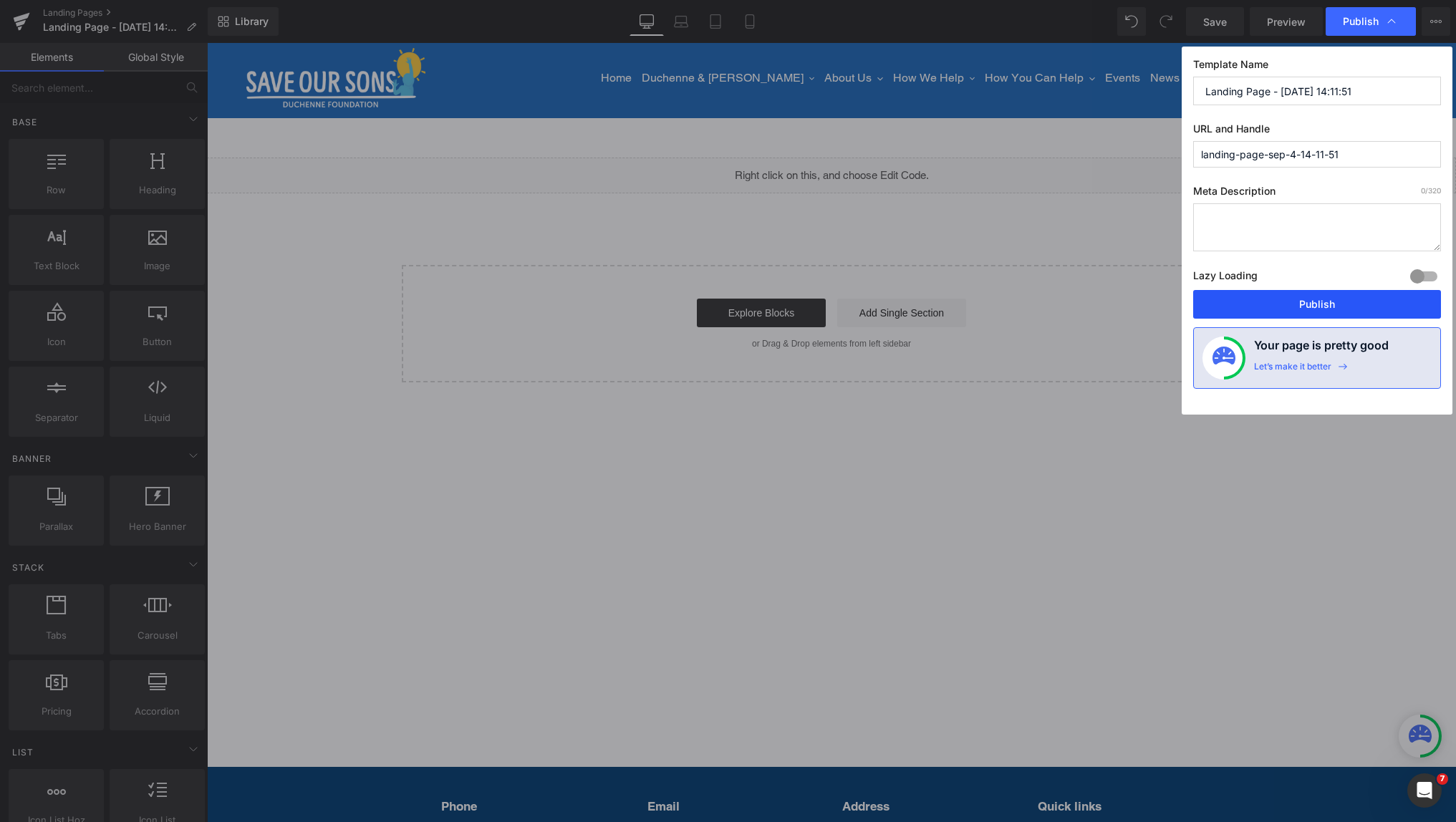
drag, startPoint x: 1335, startPoint y: 303, endPoint x: 1128, endPoint y: 261, distance: 211.2
click at [1335, 303] on button "Publish" at bounding box center [1316, 304] width 247 height 29
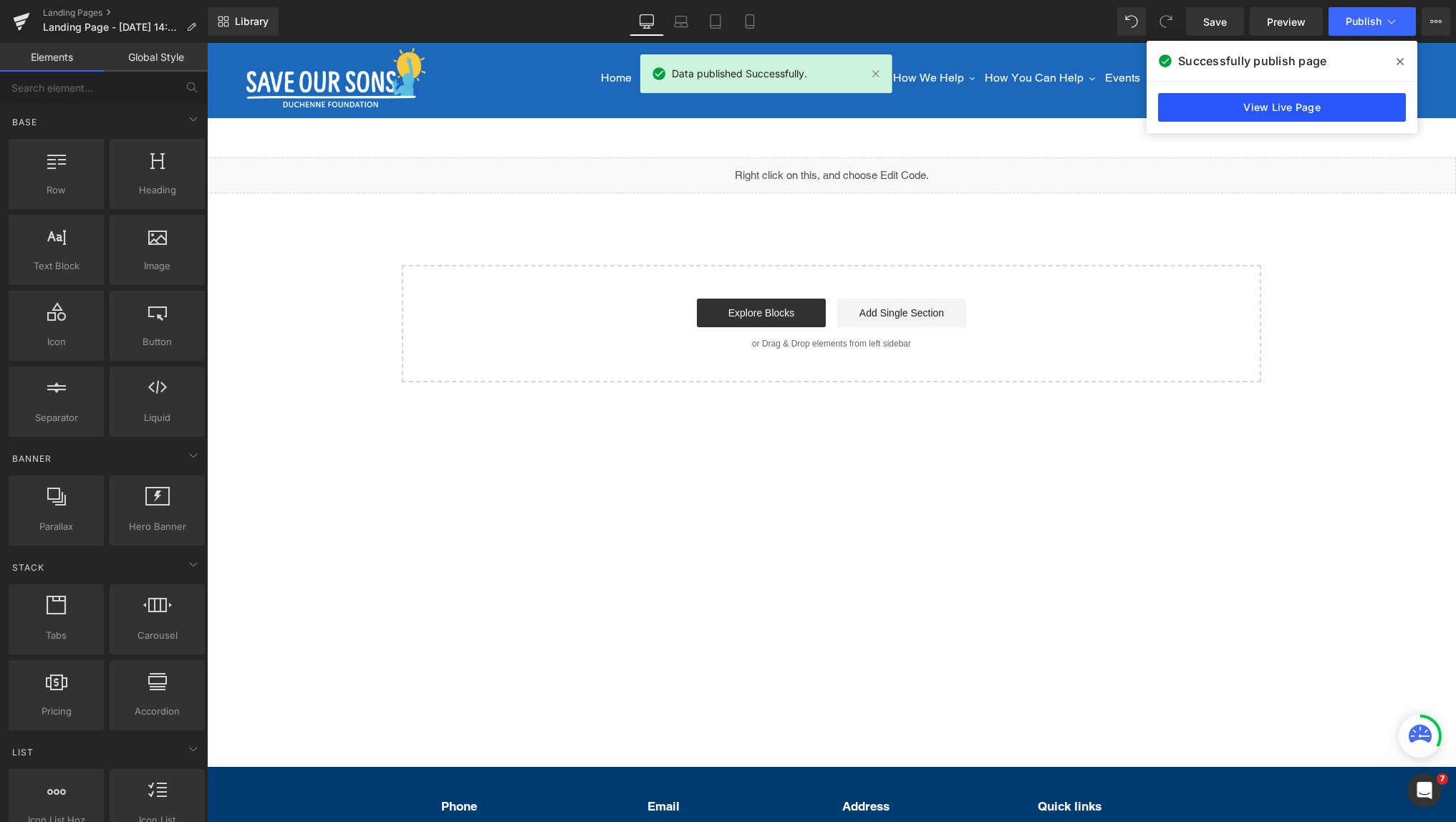
click at [1265, 101] on link "View Live Page" at bounding box center [1282, 108] width 247 height 29
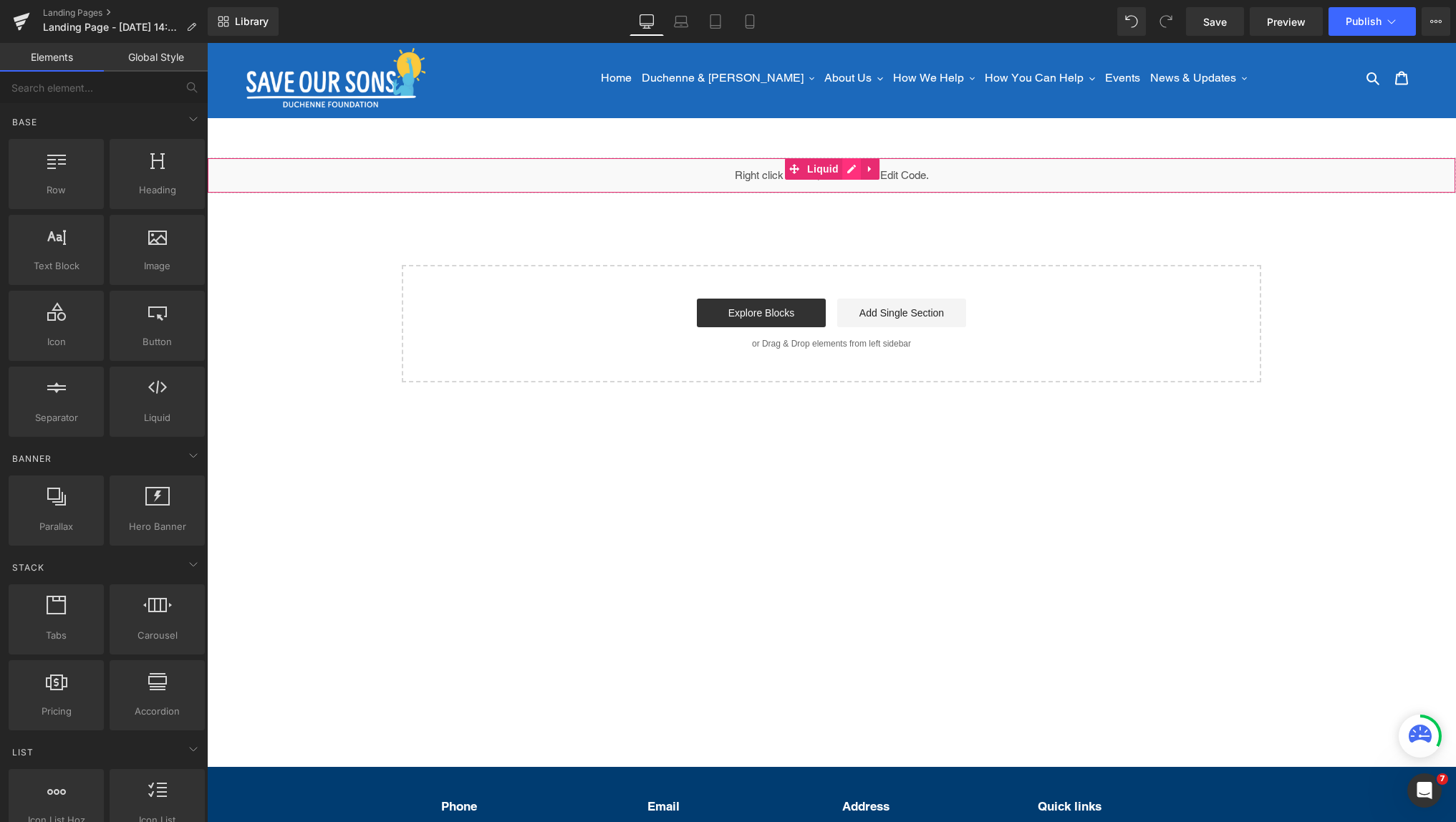
click at [844, 173] on div "Liquid" at bounding box center [831, 175] width 1249 height 36
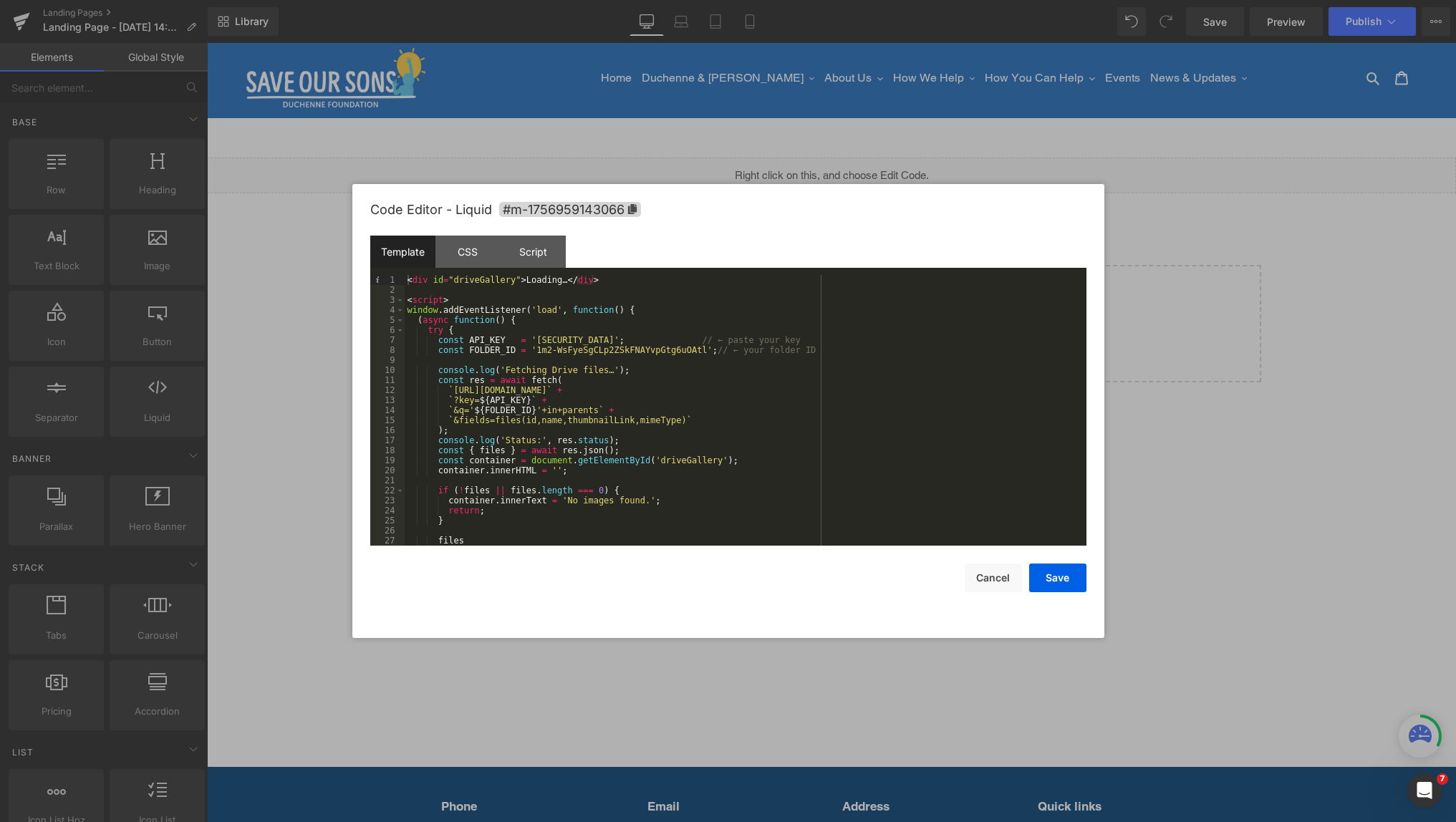
click at [657, 386] on div "< div id = "driveGallery" > Loading… </ div > < script > window . addEventListe…" at bounding box center [743, 420] width 676 height 291
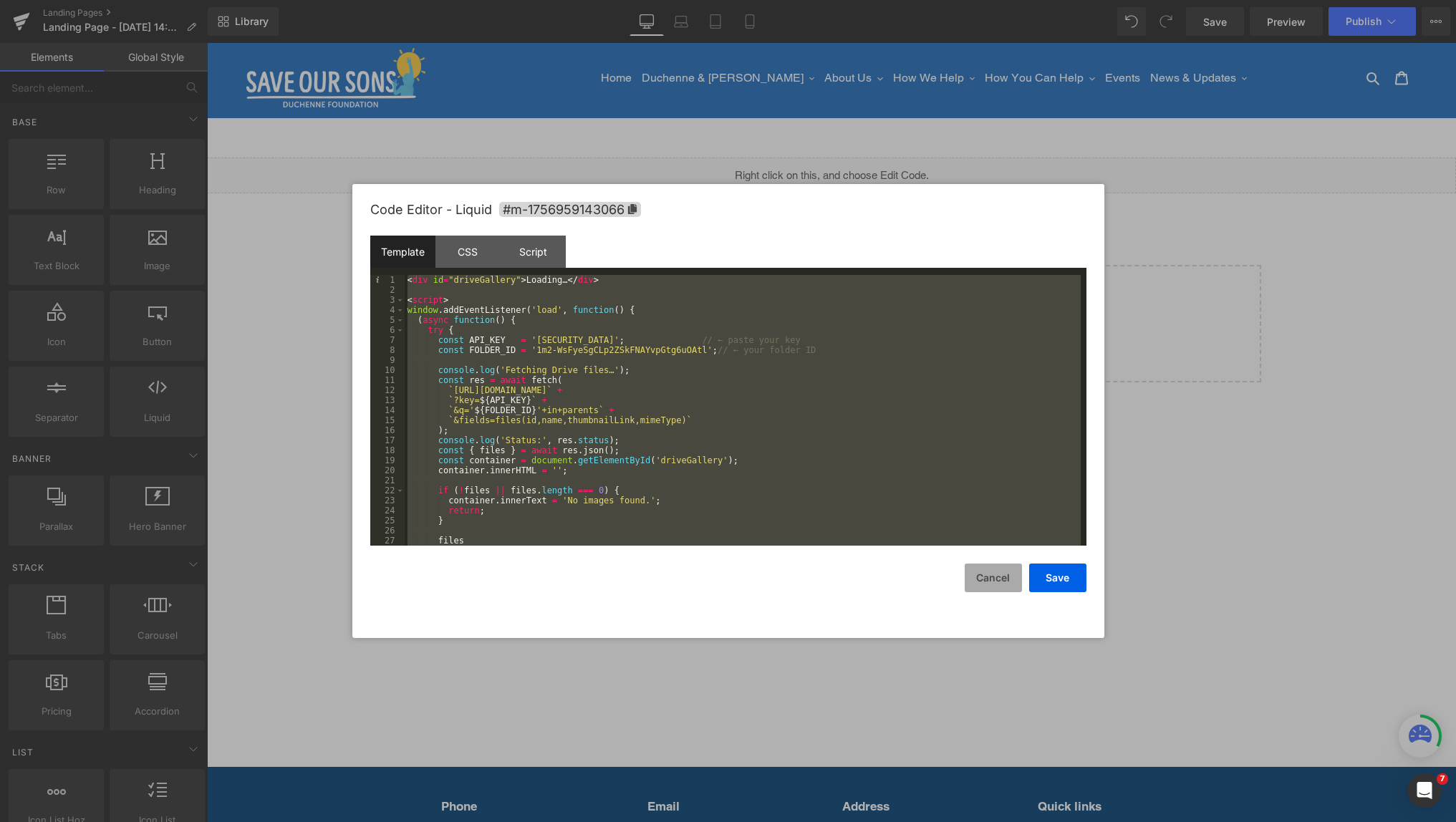
click at [994, 583] on button "Cancel" at bounding box center [993, 578] width 57 height 29
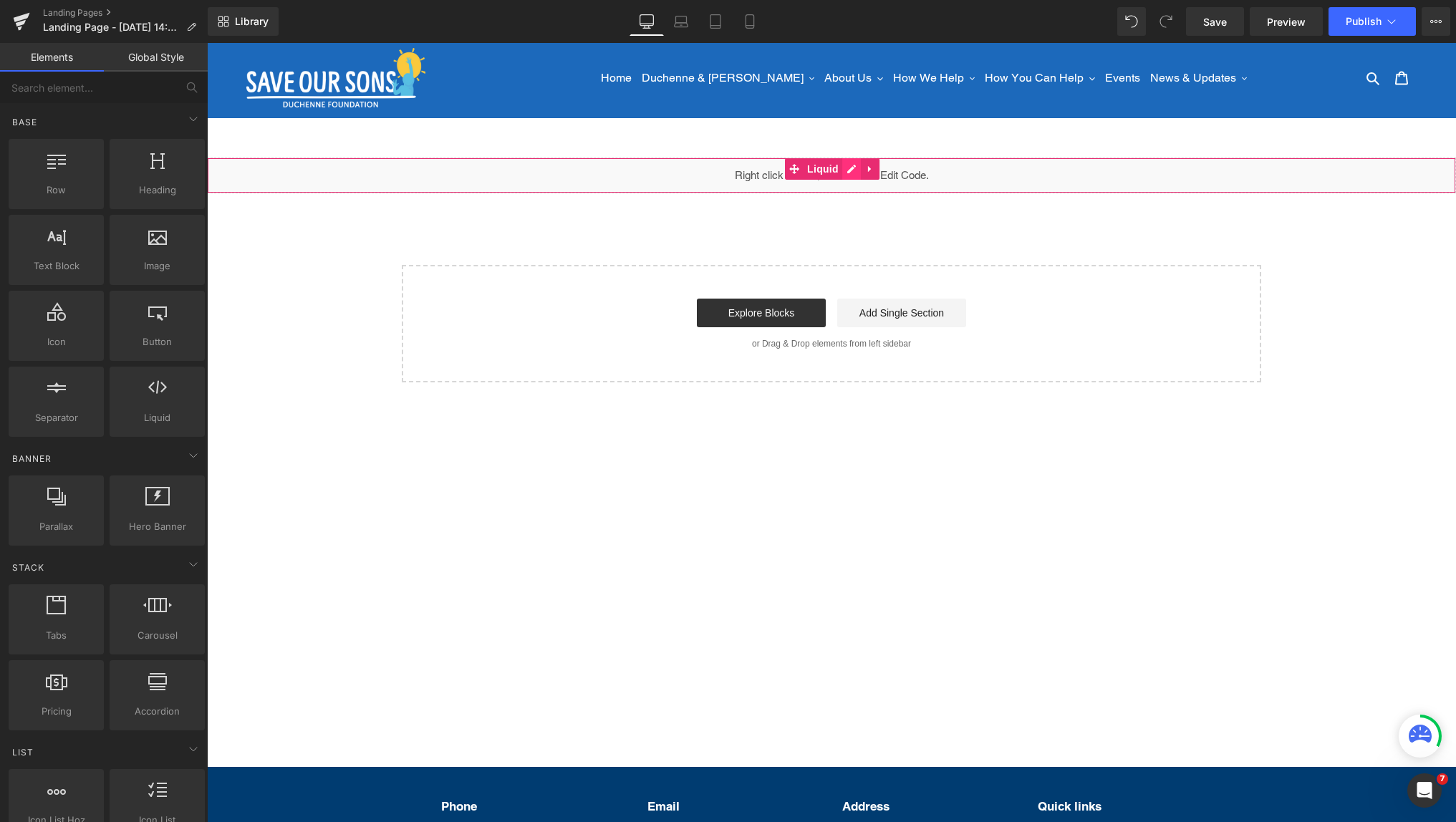
click at [846, 169] on div "Liquid" at bounding box center [831, 175] width 1249 height 36
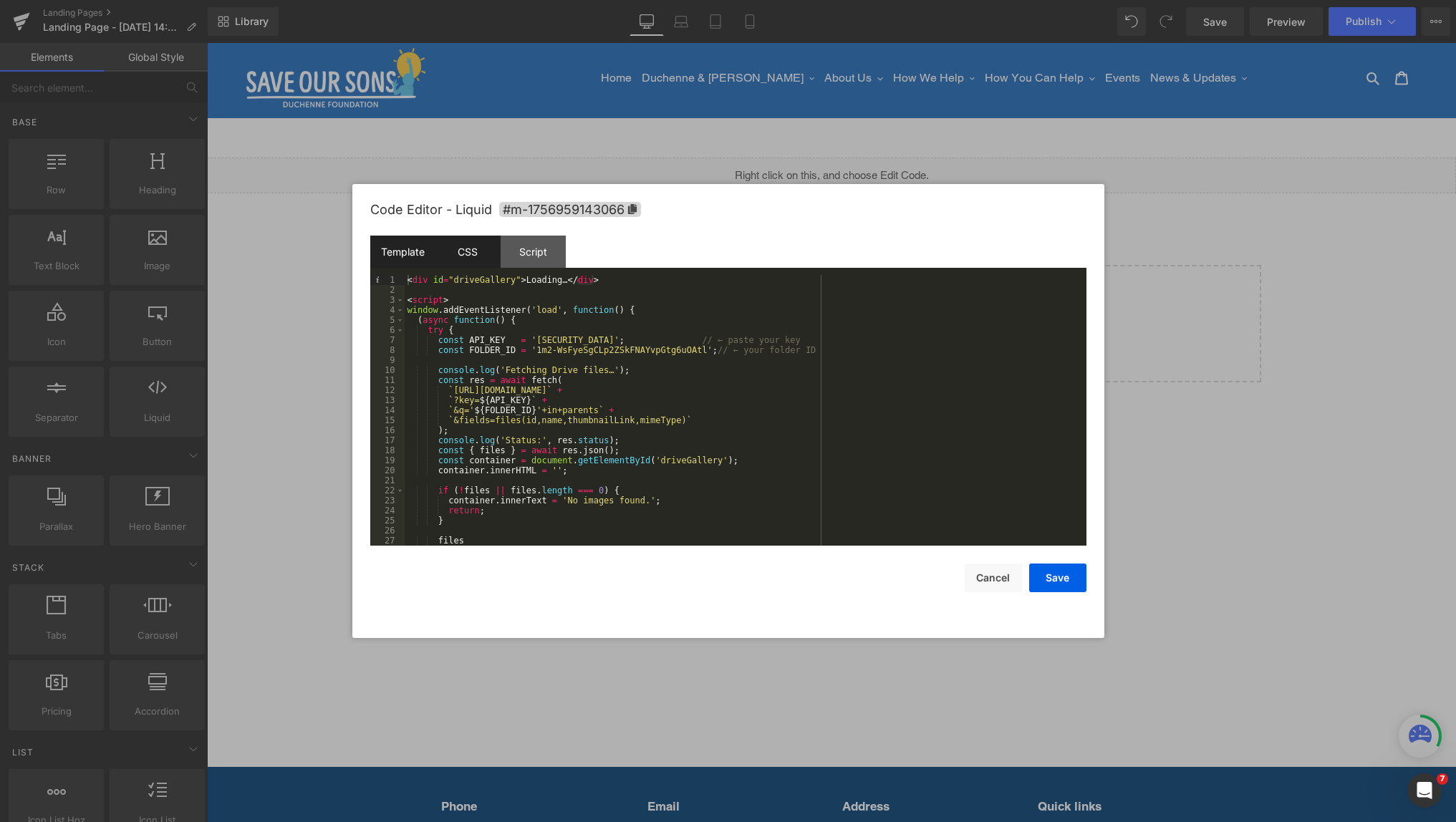
click at [469, 256] on div "CSS" at bounding box center [467, 251] width 65 height 32
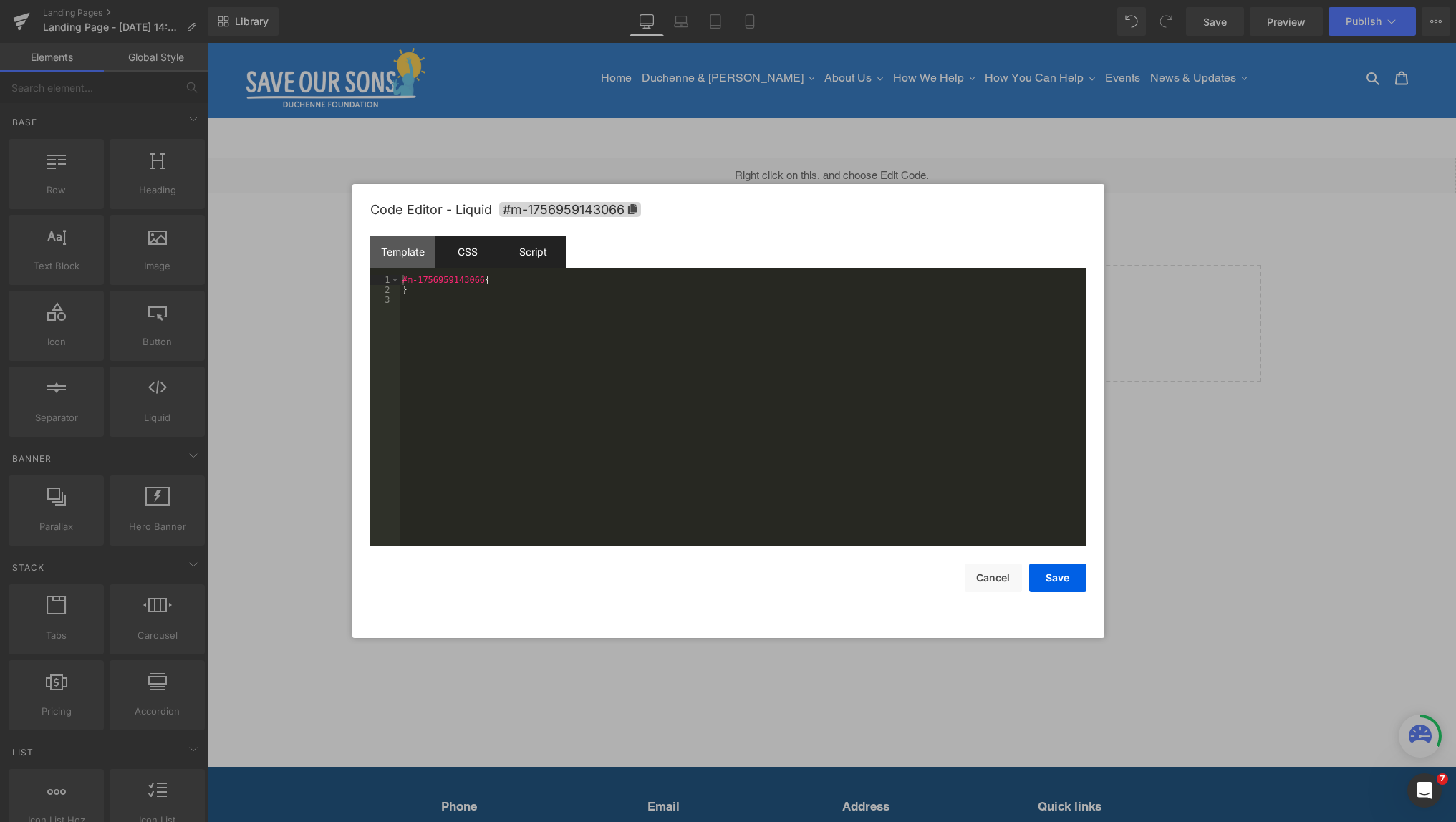
click at [539, 254] on div "Script" at bounding box center [532, 251] width 65 height 32
click at [396, 254] on div "Template" at bounding box center [402, 251] width 65 height 32
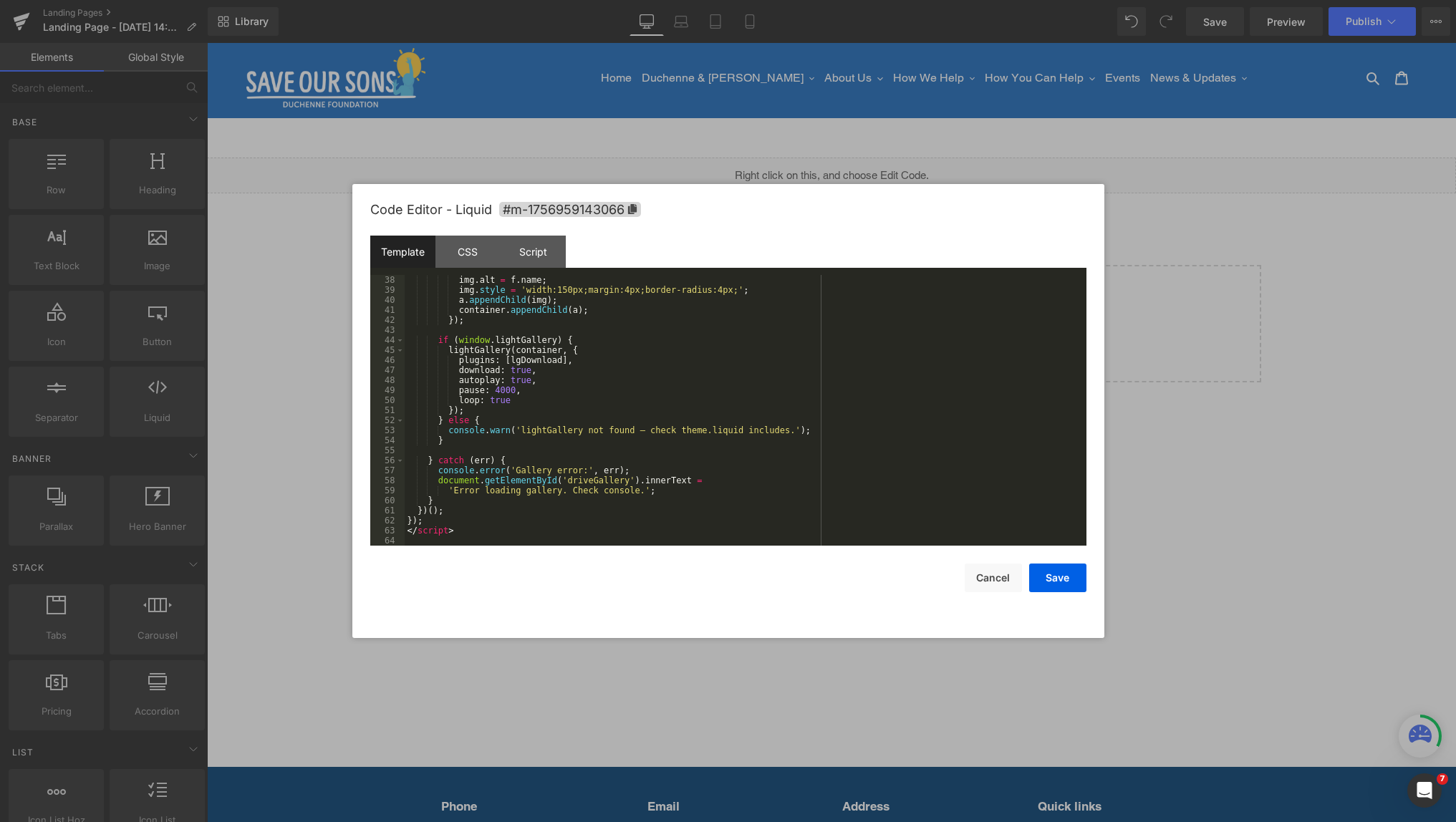
scroll to position [371, 0]
click at [547, 377] on div "img . alt = f . name ; img . style = 'width:150px;margin:4px;border-radius:4px;…" at bounding box center [743, 420] width 676 height 291
